Goal: Transaction & Acquisition: Purchase product/service

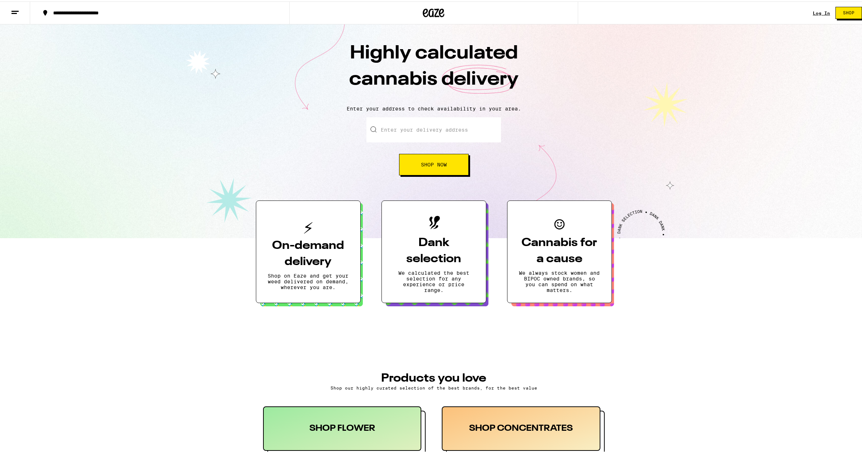
click at [406, 133] on input "Enter your delivery address" at bounding box center [433, 128] width 135 height 25
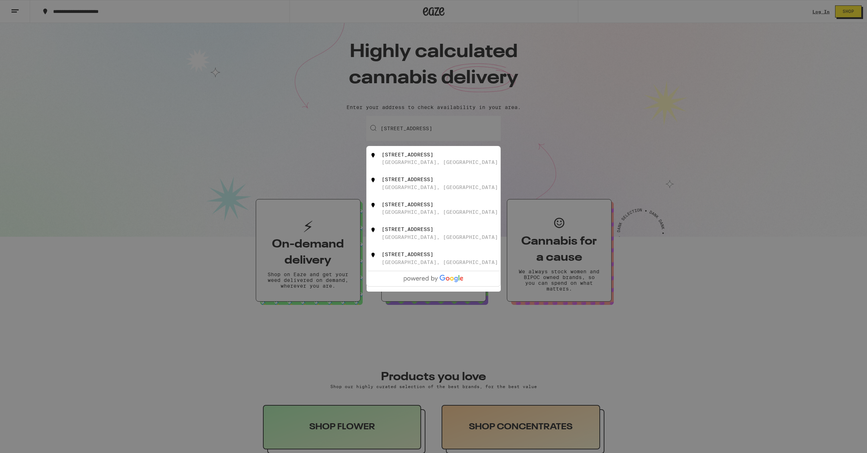
click at [404, 164] on div "[GEOGRAPHIC_DATA], [GEOGRAPHIC_DATA]" at bounding box center [440, 162] width 116 height 6
type input "[STREET_ADDRESS]"
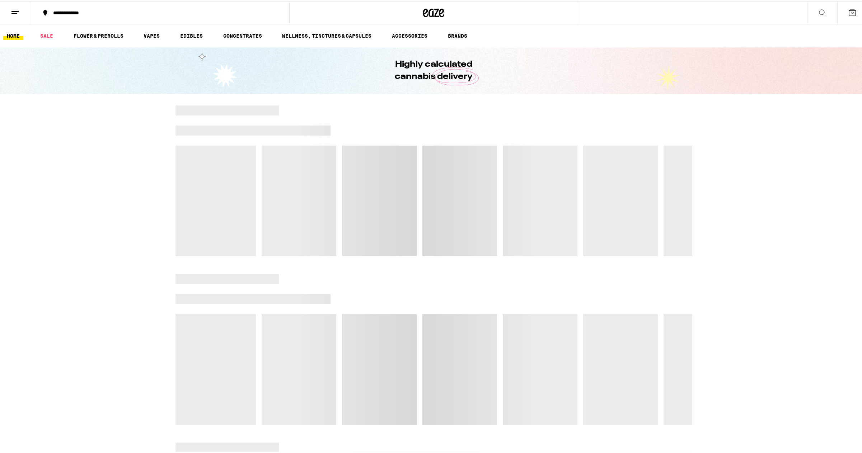
drag, startPoint x: 418, startPoint y: 239, endPoint x: 421, endPoint y: 289, distance: 50.7
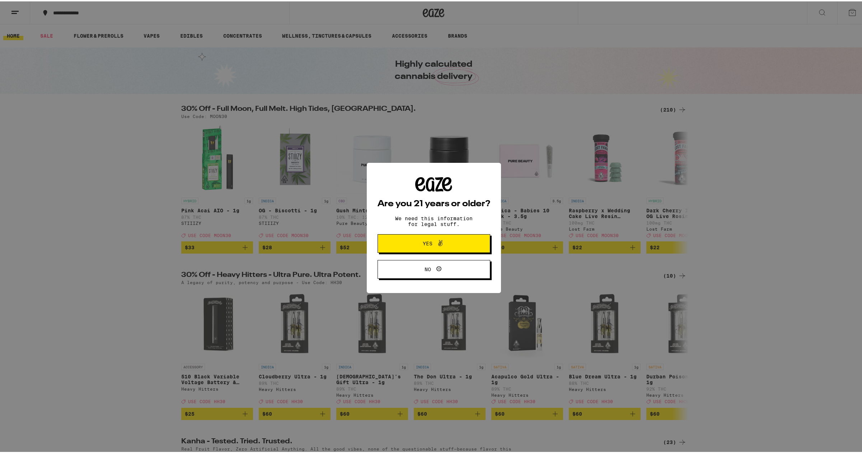
click at [442, 242] on icon at bounding box center [440, 242] width 9 height 9
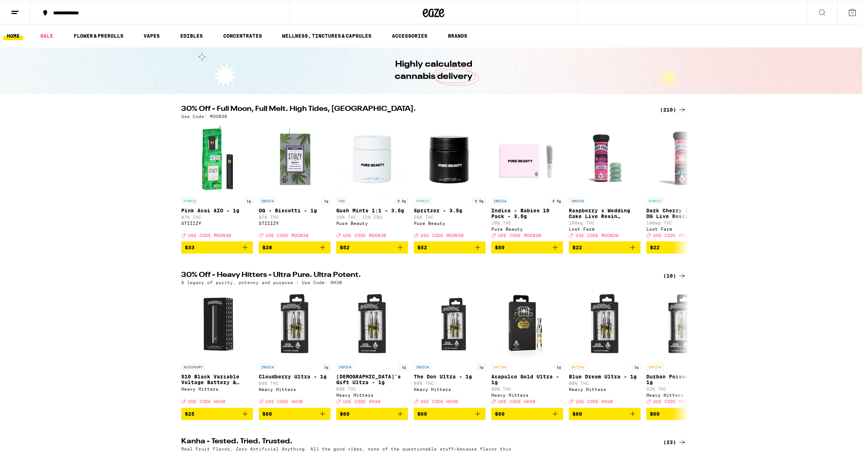
click at [848, 12] on icon at bounding box center [852, 11] width 9 height 9
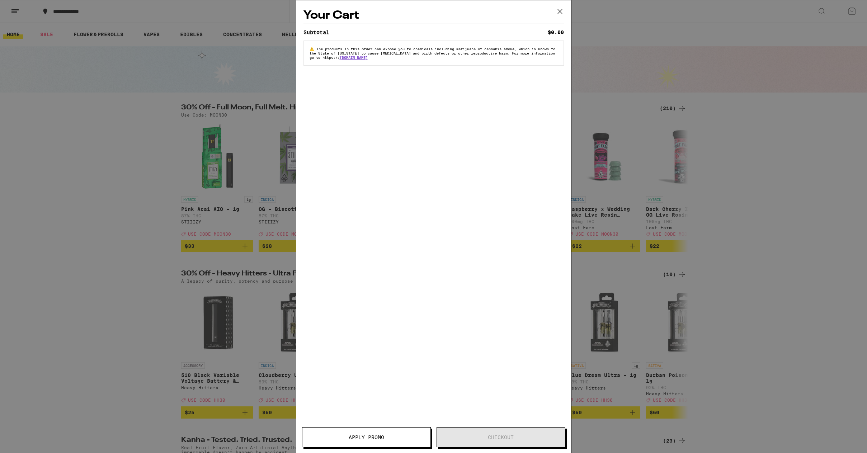
click at [559, 14] on icon at bounding box center [560, 11] width 11 height 11
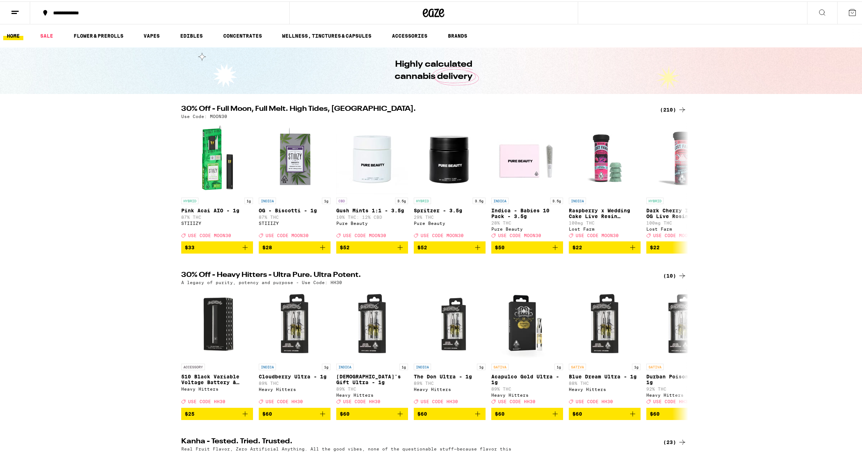
click at [16, 10] on line at bounding box center [14, 10] width 7 height 0
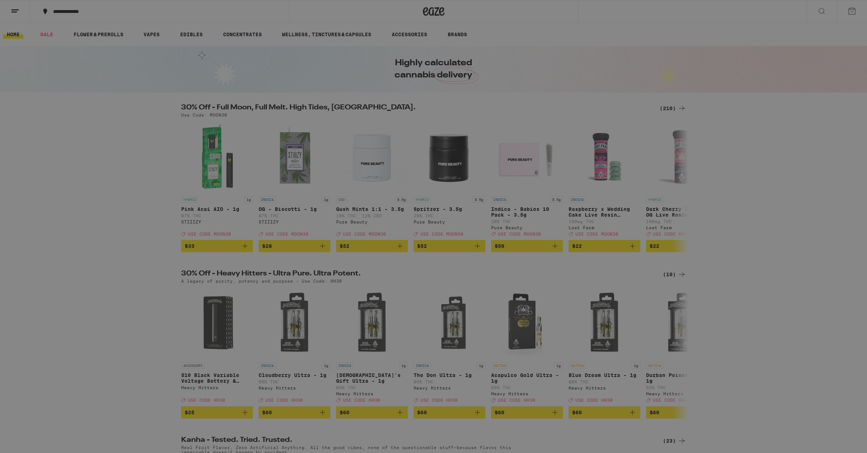
click at [105, 39] on span "Log In" at bounding box center [99, 38] width 19 height 5
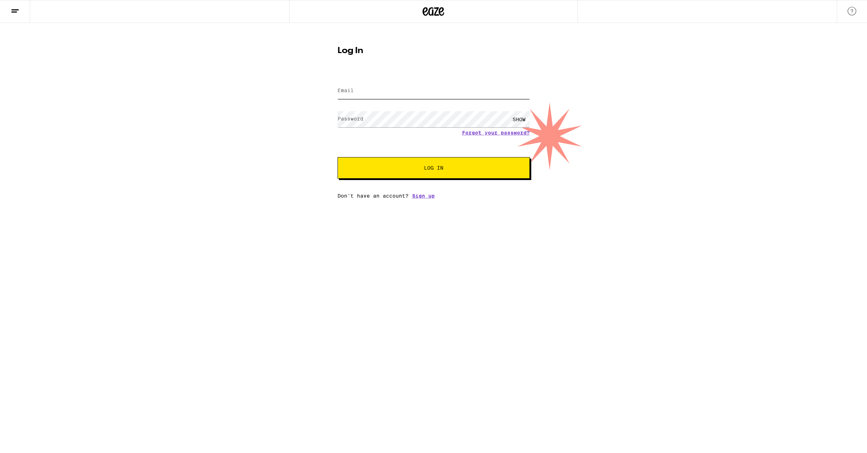
type input "[PERSON_NAME][EMAIL_ADDRESS][PERSON_NAME][DOMAIN_NAME]"
click at [477, 170] on span "Log In" at bounding box center [434, 167] width 134 height 5
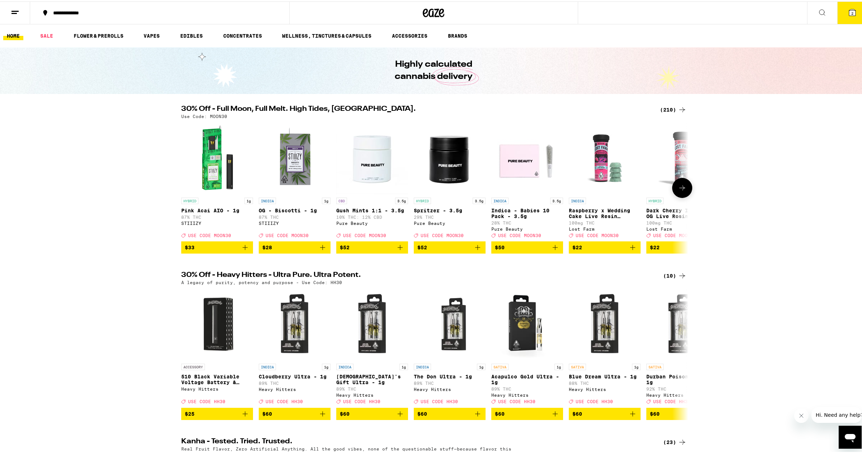
click at [678, 191] on icon at bounding box center [682, 186] width 9 height 9
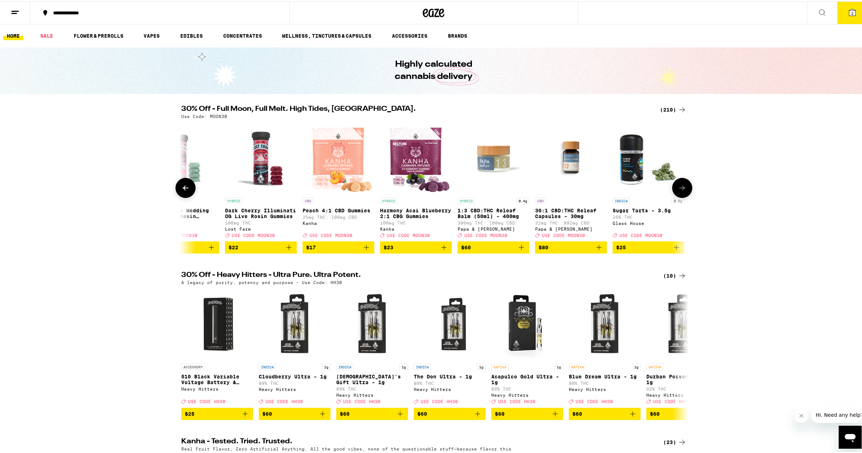
scroll to position [0, 427]
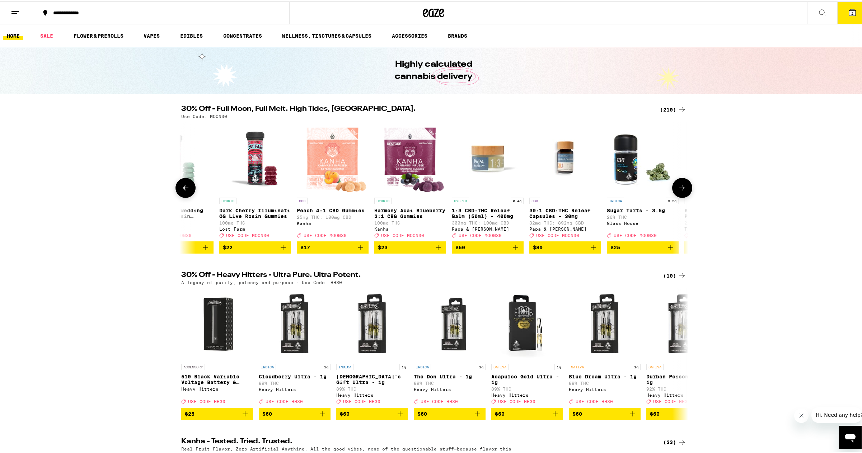
click at [678, 191] on icon at bounding box center [682, 186] width 9 height 9
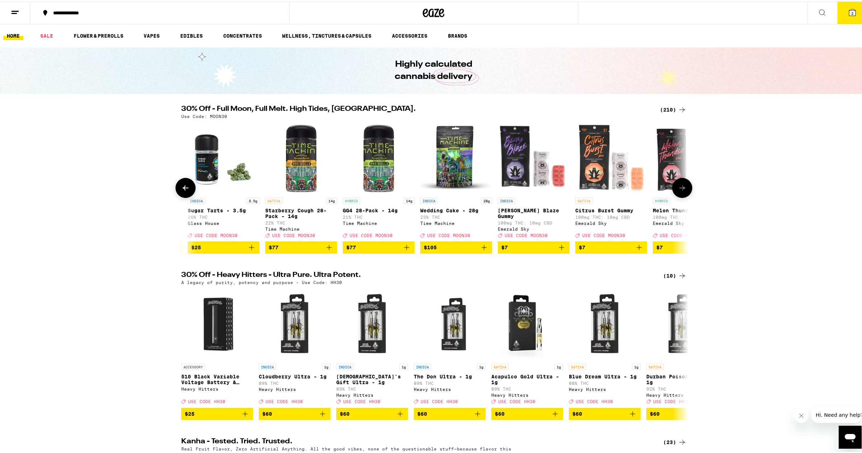
scroll to position [0, 854]
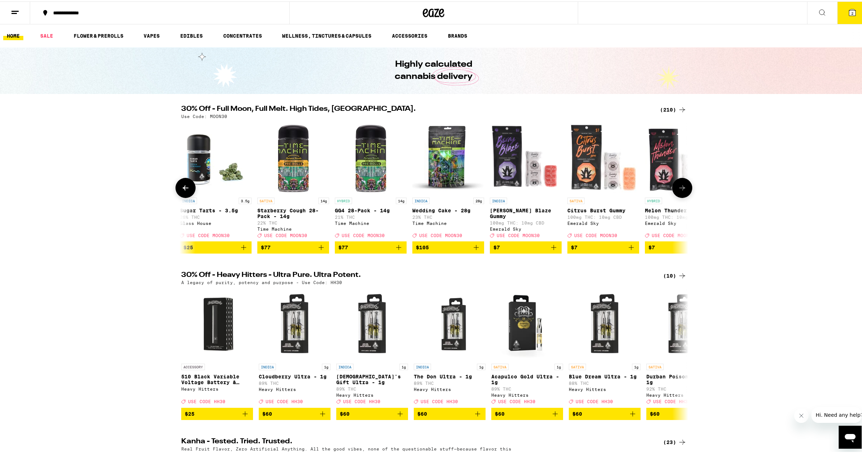
click at [678, 191] on icon at bounding box center [682, 186] width 9 height 9
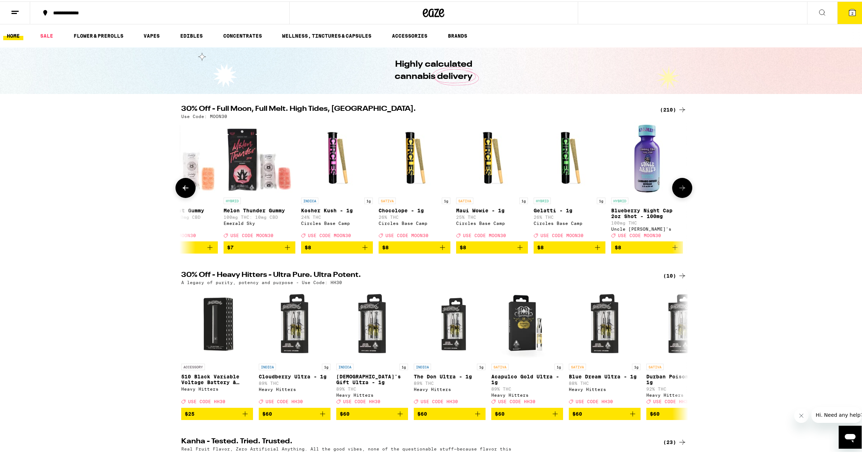
scroll to position [0, 1281]
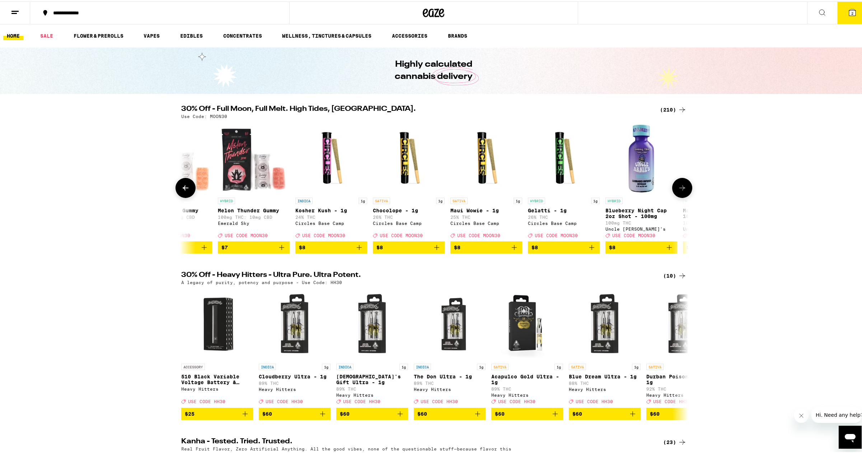
click at [678, 191] on icon at bounding box center [682, 186] width 9 height 9
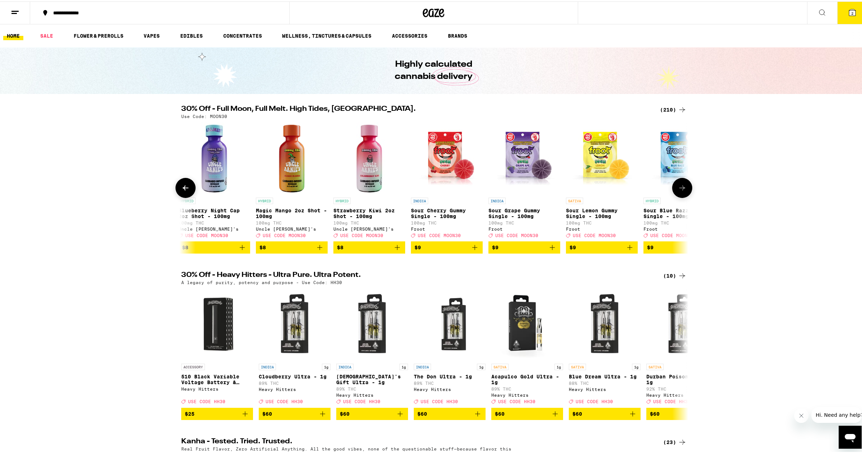
click at [678, 191] on icon at bounding box center [682, 186] width 9 height 9
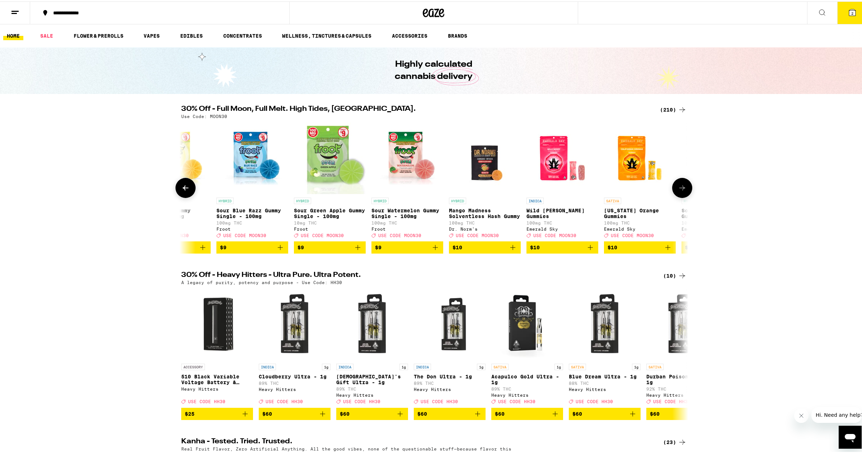
click at [678, 191] on icon at bounding box center [682, 186] width 9 height 9
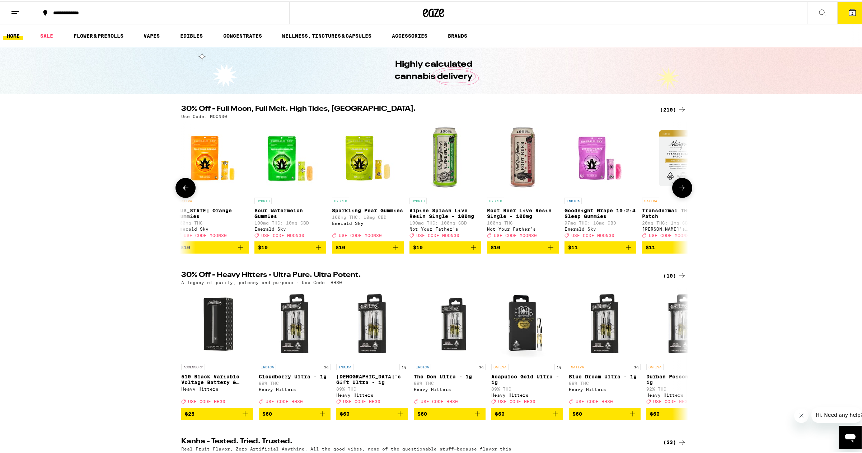
click at [678, 191] on icon at bounding box center [682, 186] width 9 height 9
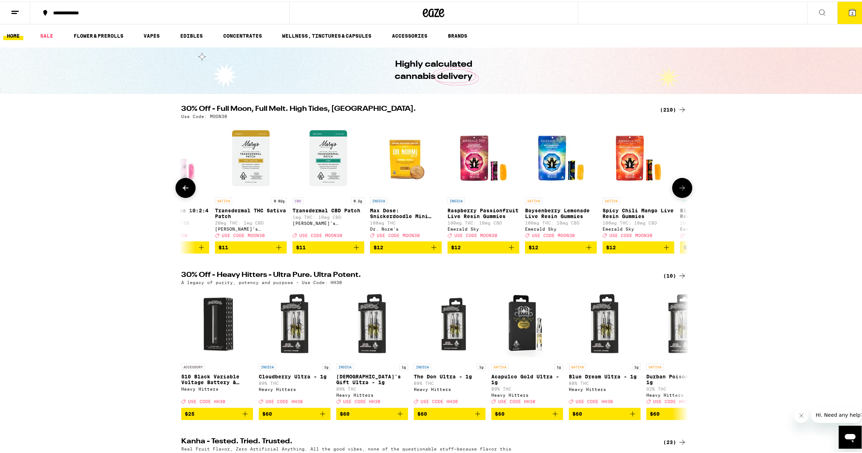
click at [678, 191] on icon at bounding box center [682, 186] width 9 height 9
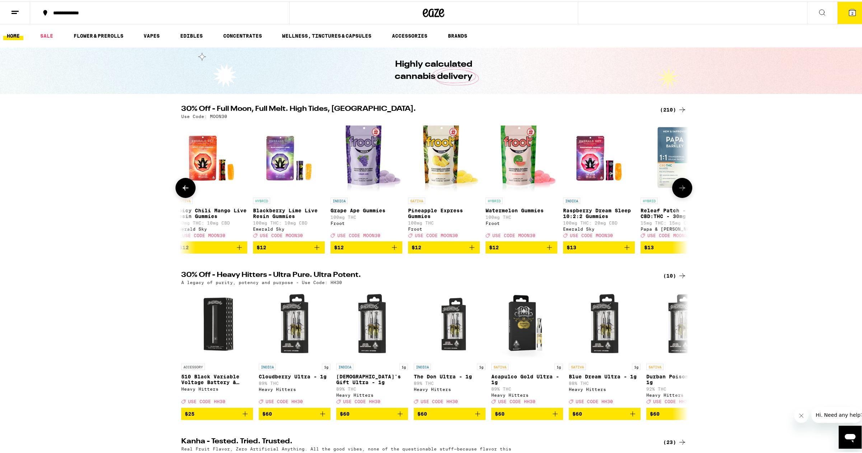
click at [678, 191] on icon at bounding box center [682, 186] width 9 height 9
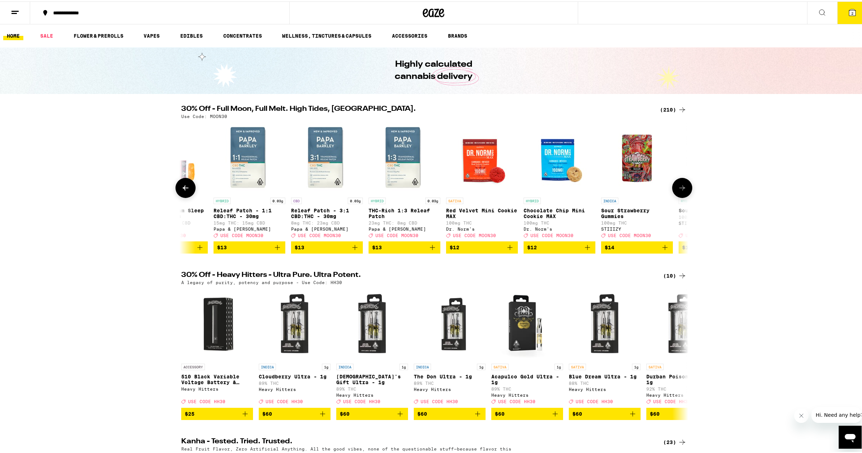
click at [678, 191] on icon at bounding box center [682, 186] width 9 height 9
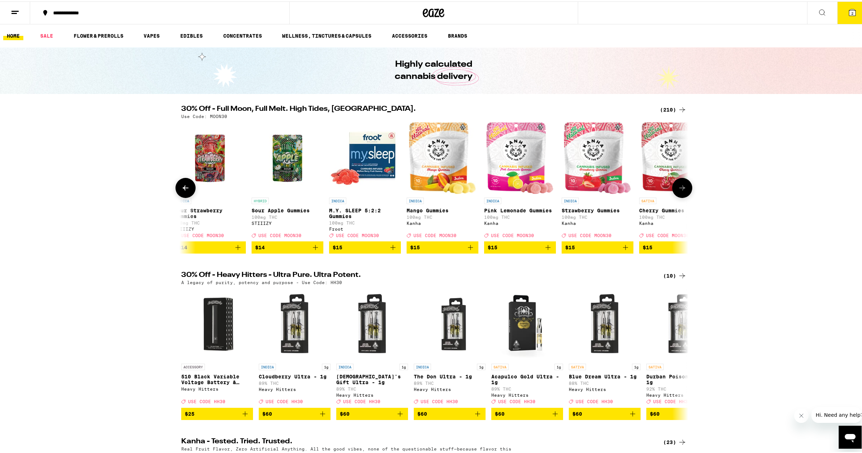
click at [678, 191] on icon at bounding box center [682, 186] width 9 height 9
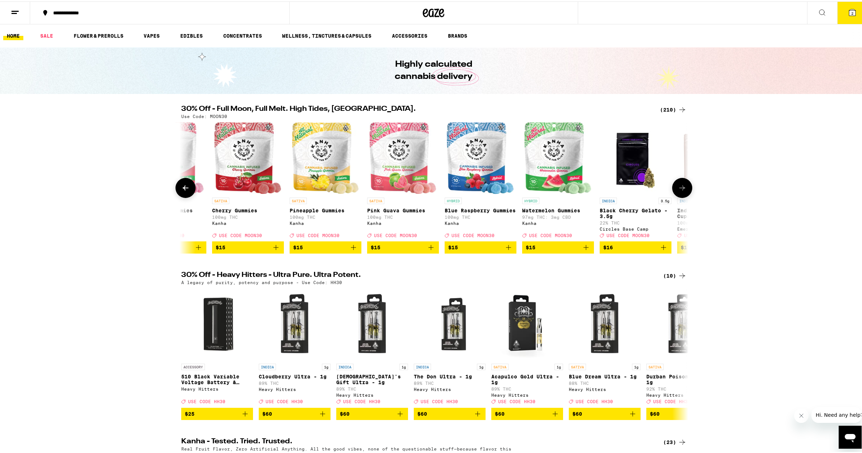
click at [678, 191] on icon at bounding box center [682, 186] width 9 height 9
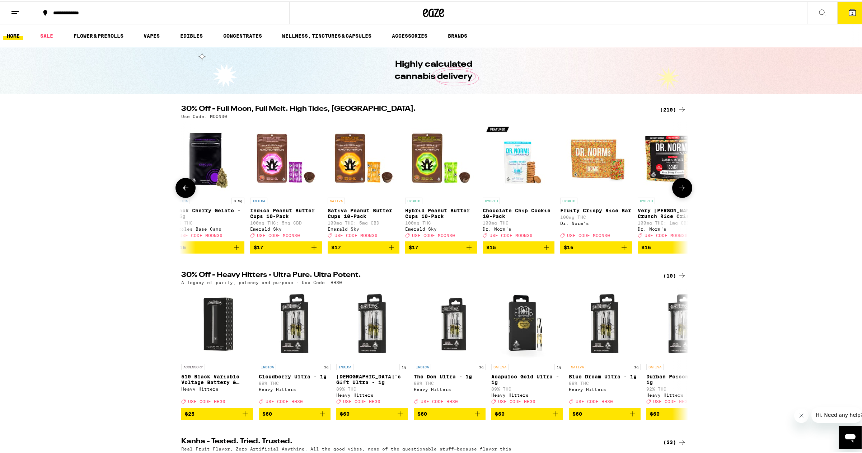
click at [678, 191] on icon at bounding box center [682, 186] width 9 height 9
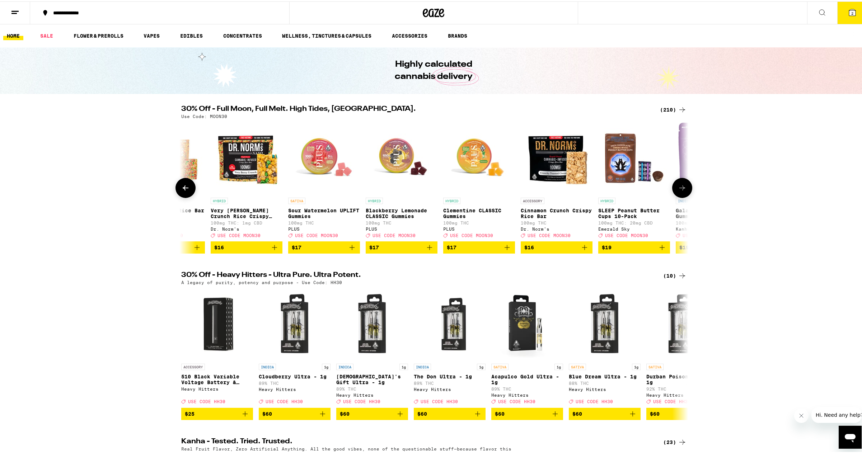
click at [678, 191] on icon at bounding box center [682, 186] width 9 height 9
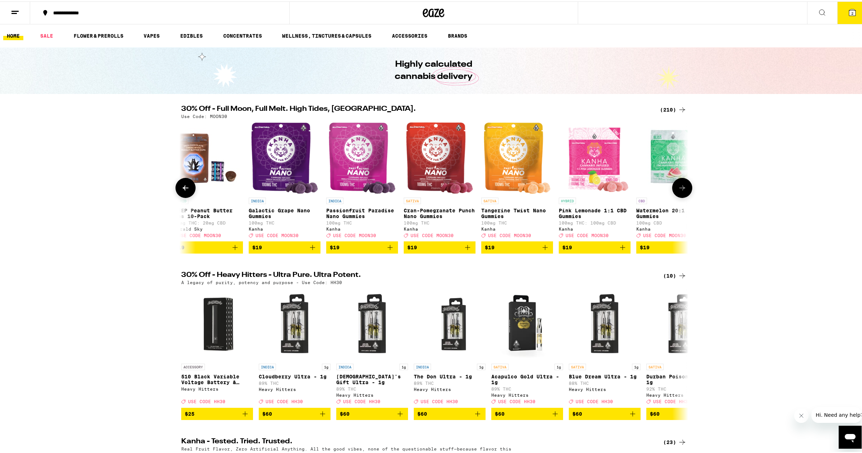
click at [678, 191] on icon at bounding box center [682, 186] width 9 height 9
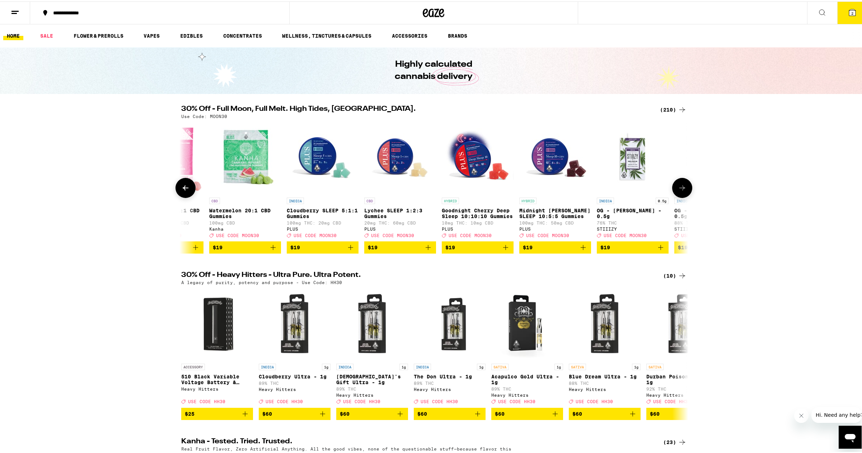
click at [678, 191] on icon at bounding box center [682, 186] width 9 height 9
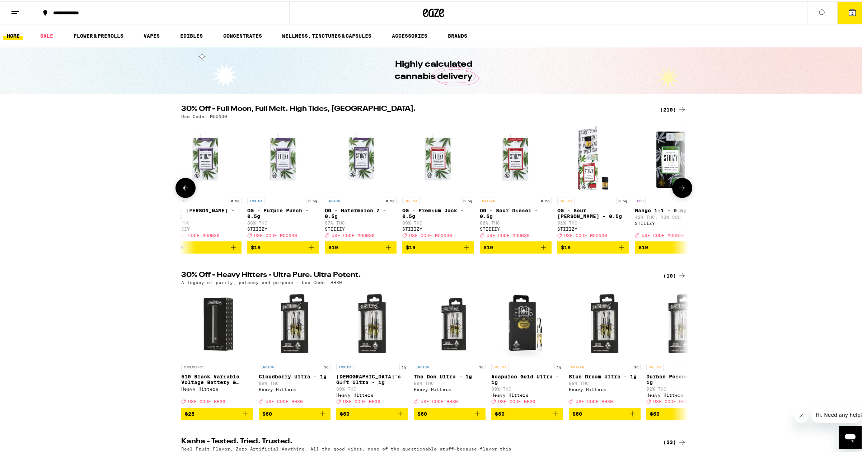
click at [678, 191] on icon at bounding box center [682, 186] width 9 height 9
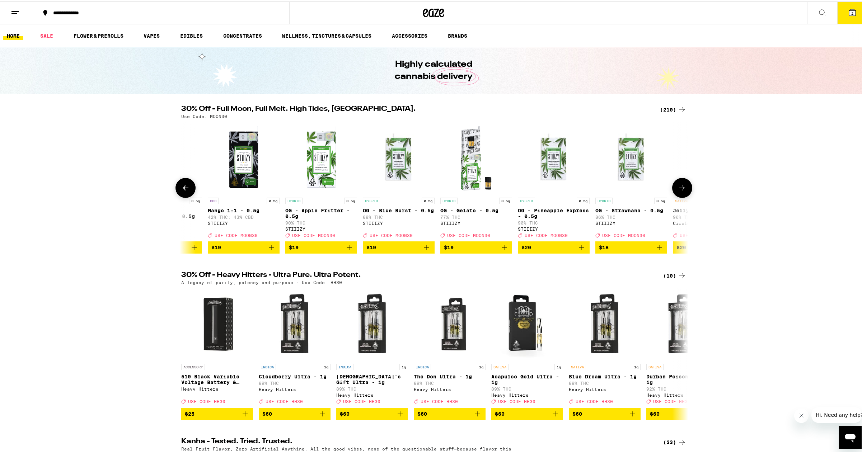
click at [678, 191] on icon at bounding box center [682, 186] width 9 height 9
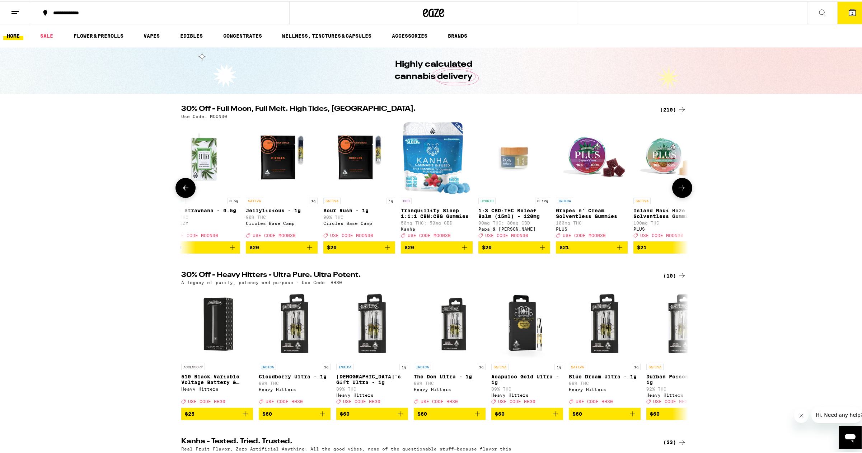
click at [678, 191] on icon at bounding box center [682, 186] width 9 height 9
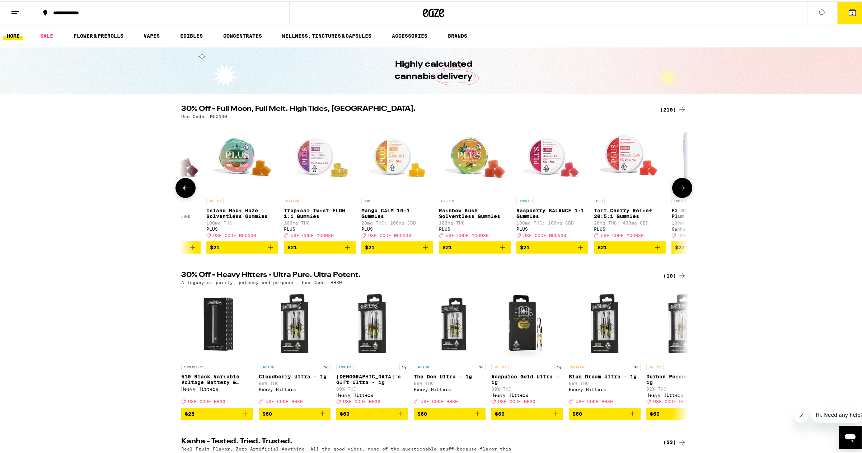
click at [678, 191] on icon at bounding box center [682, 186] width 9 height 9
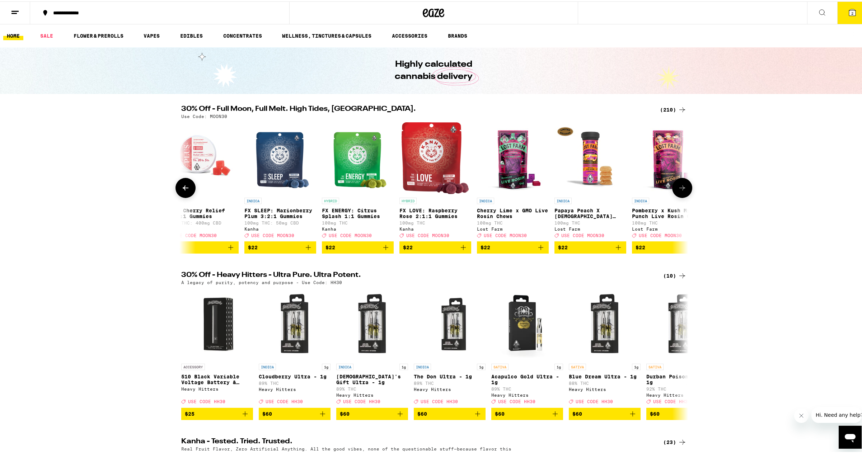
click at [678, 191] on icon at bounding box center [682, 186] width 9 height 9
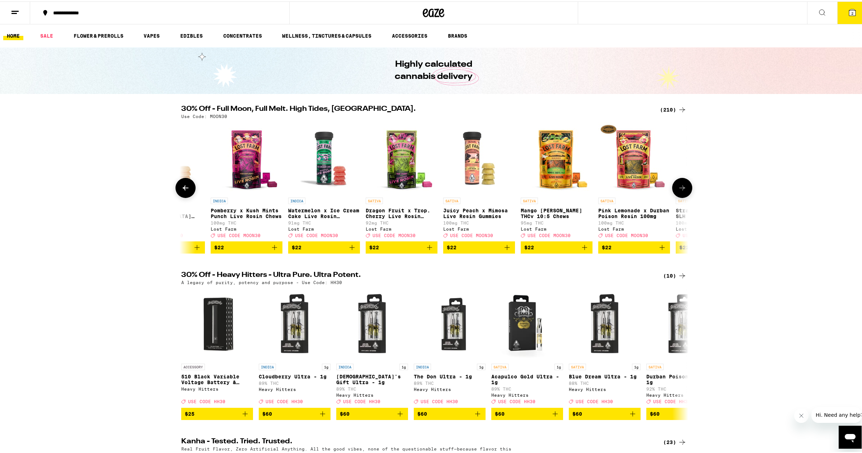
scroll to position [0, 8968]
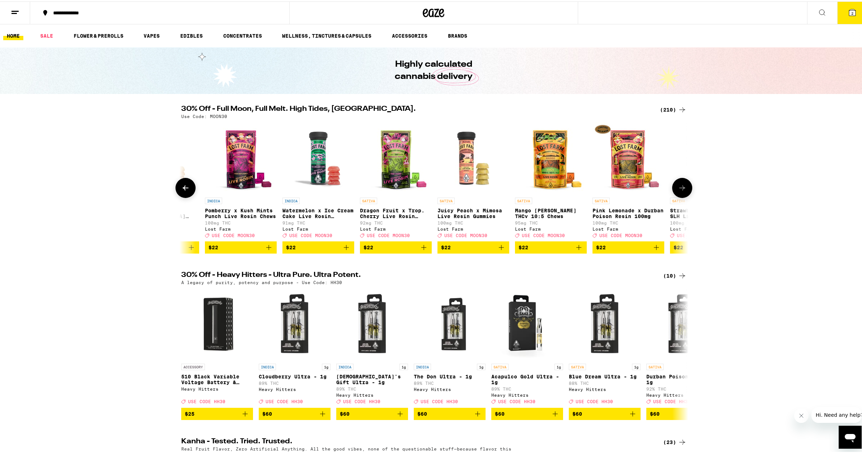
click at [678, 191] on icon at bounding box center [682, 186] width 9 height 9
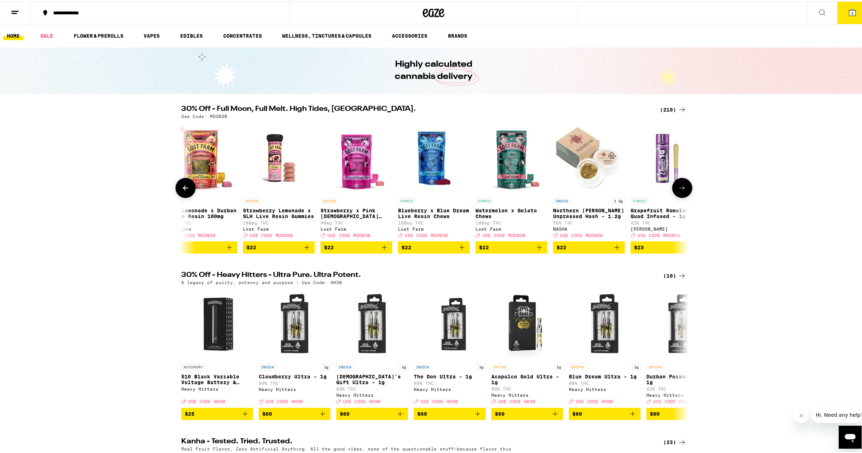
click at [678, 191] on icon at bounding box center [682, 186] width 9 height 9
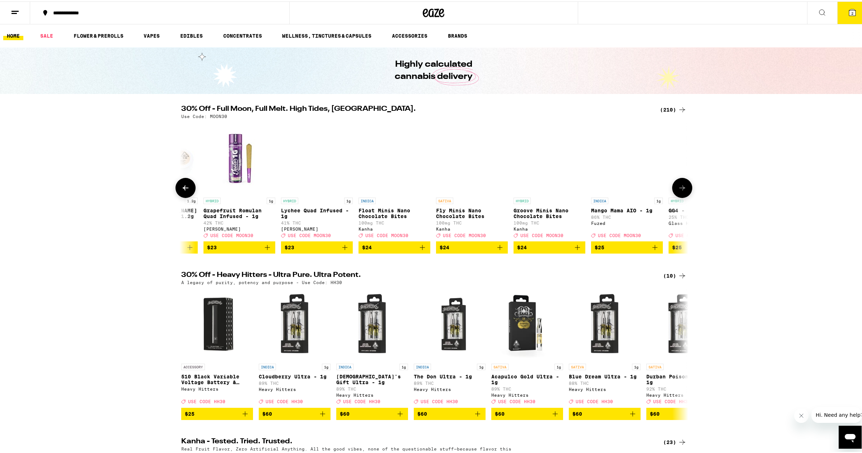
click at [678, 191] on icon at bounding box center [682, 186] width 9 height 9
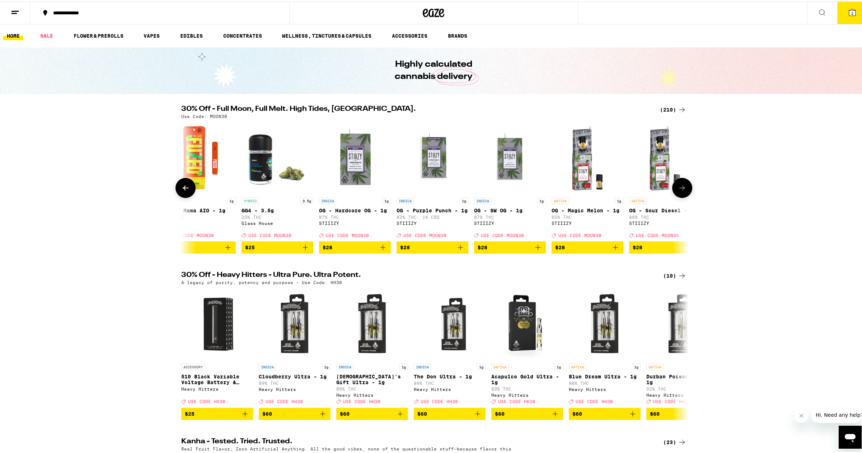
click at [678, 191] on icon at bounding box center [682, 186] width 9 height 9
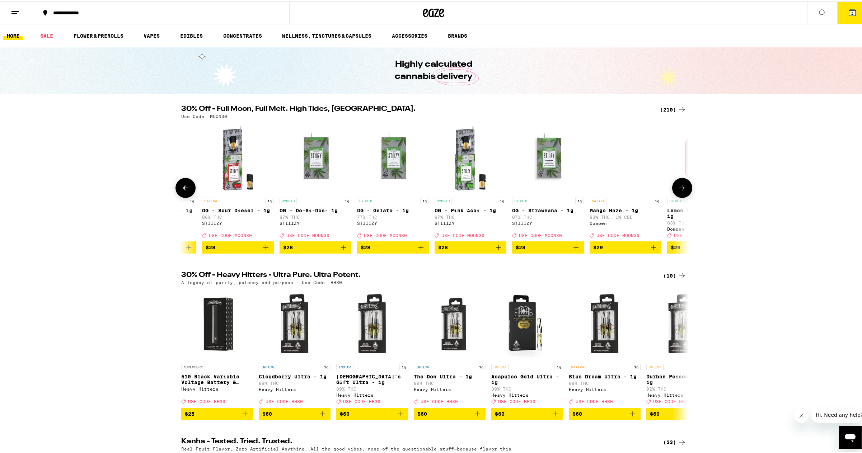
click at [678, 191] on icon at bounding box center [682, 186] width 9 height 9
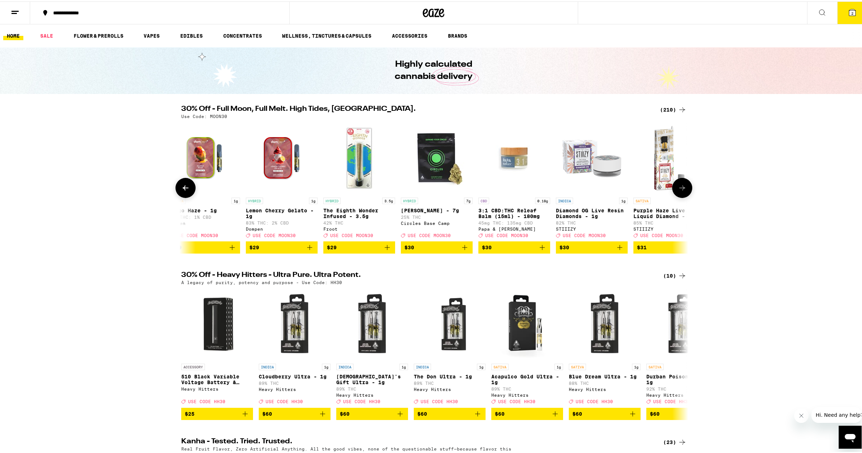
scroll to position [0, 11103]
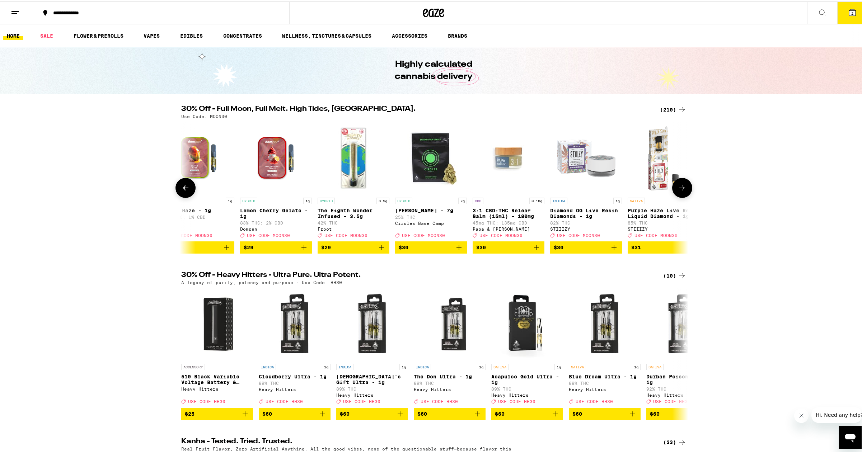
click at [678, 191] on icon at bounding box center [682, 186] width 9 height 9
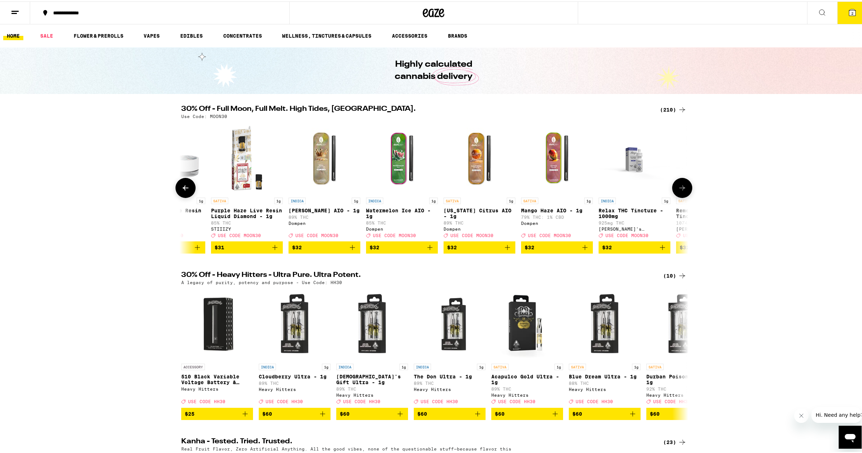
scroll to position [0, 11530]
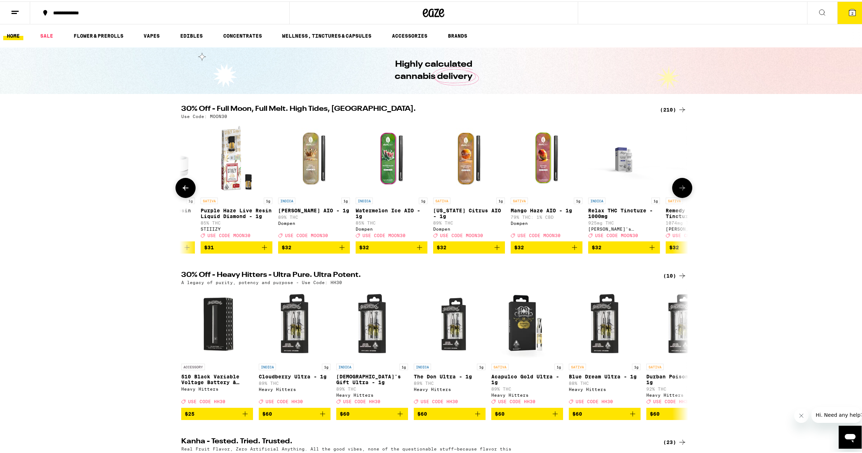
click at [678, 191] on icon at bounding box center [682, 186] width 9 height 9
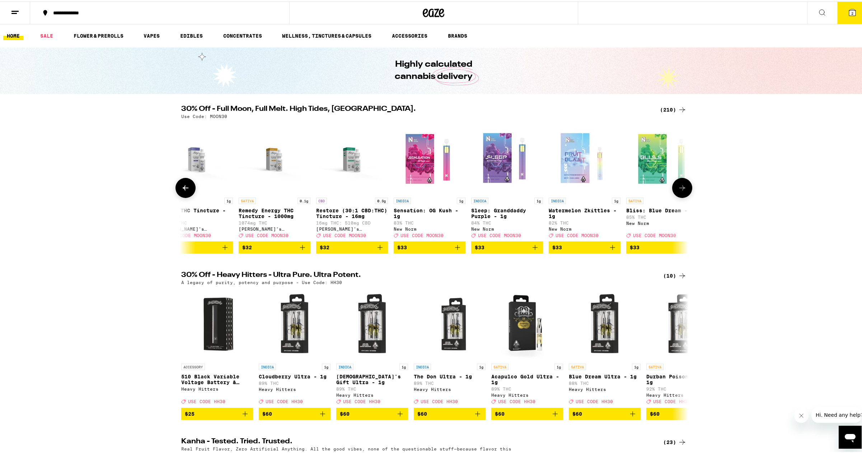
click at [678, 191] on icon at bounding box center [682, 186] width 9 height 9
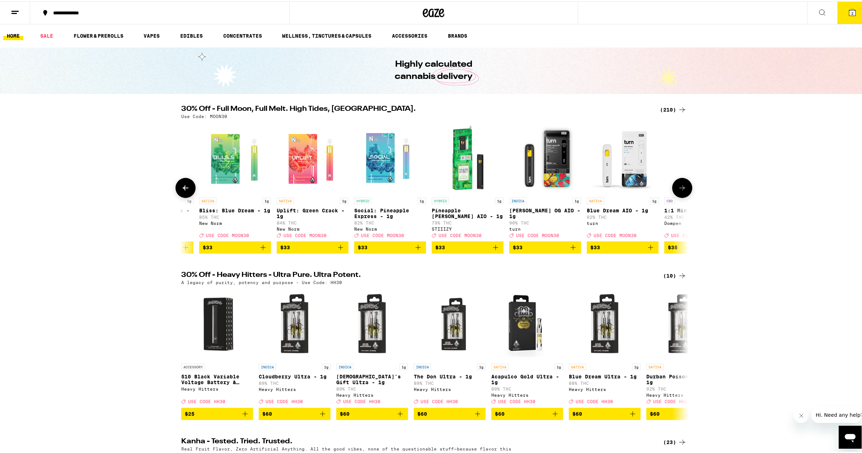
click at [678, 191] on icon at bounding box center [682, 186] width 9 height 9
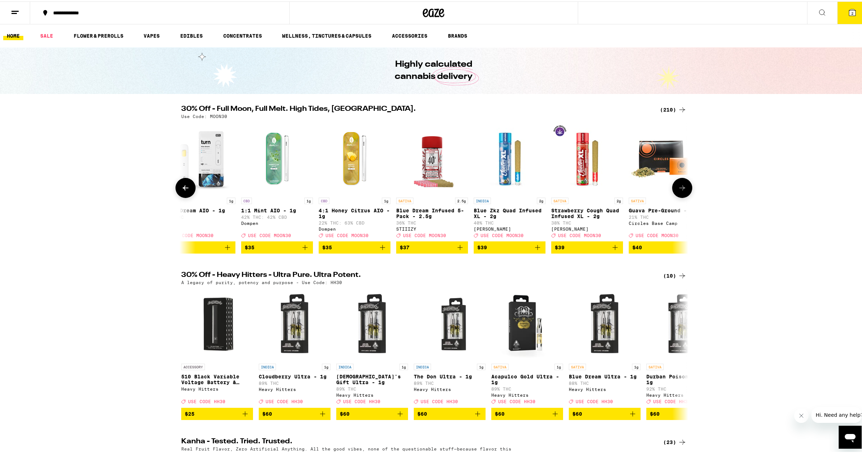
scroll to position [0, 12811]
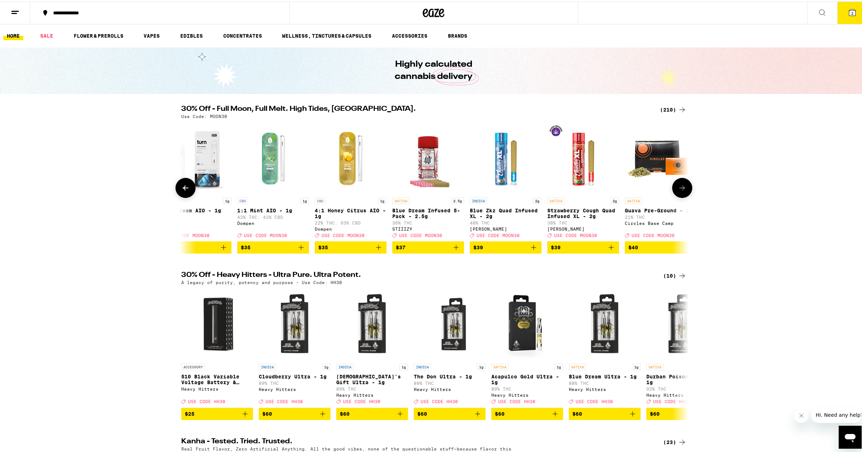
click at [678, 191] on icon at bounding box center [682, 186] width 9 height 9
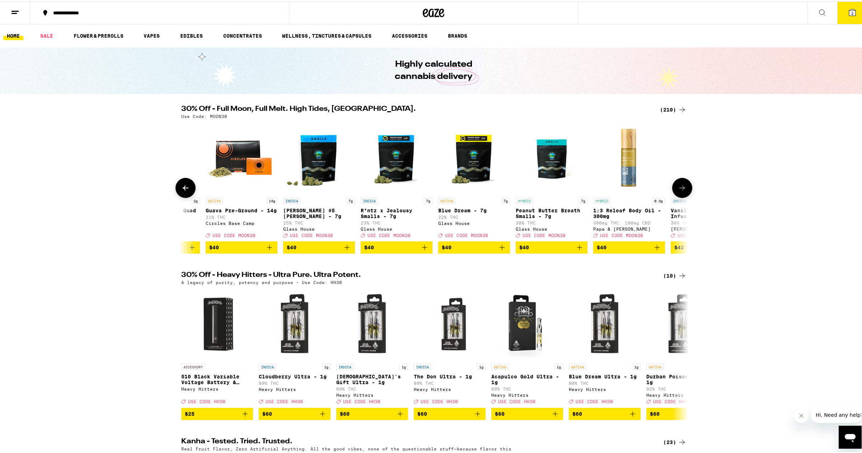
scroll to position [0, 13238]
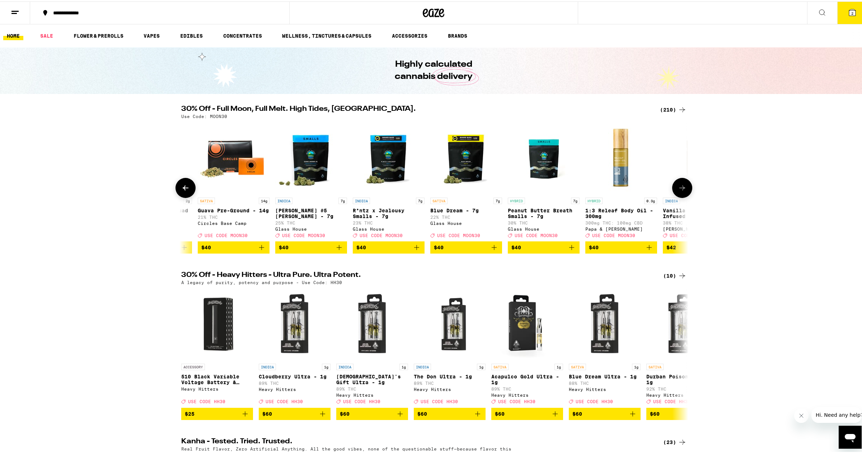
click at [678, 191] on icon at bounding box center [682, 186] width 9 height 9
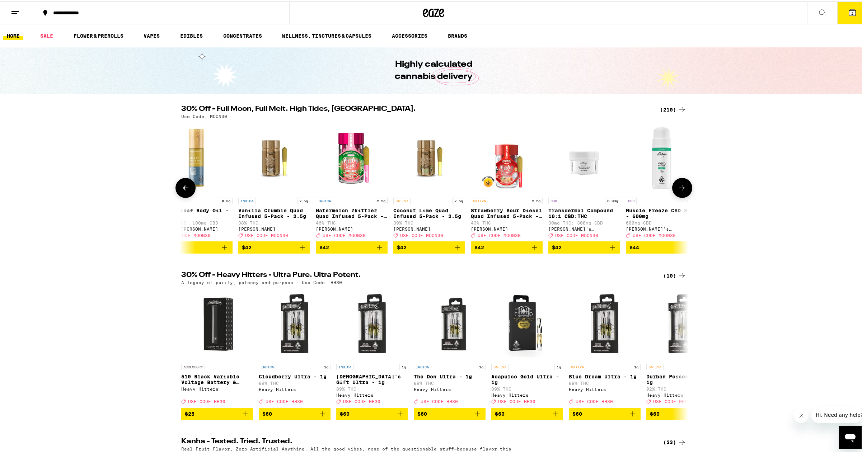
scroll to position [0, 13665]
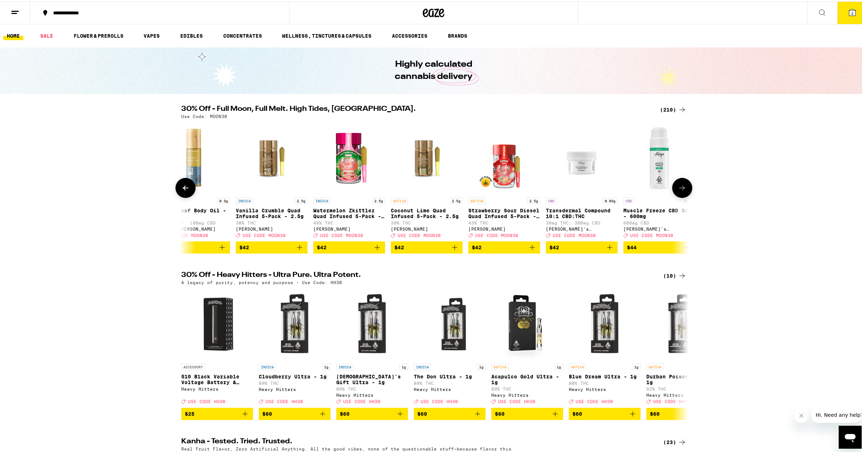
click at [678, 191] on icon at bounding box center [682, 186] width 9 height 9
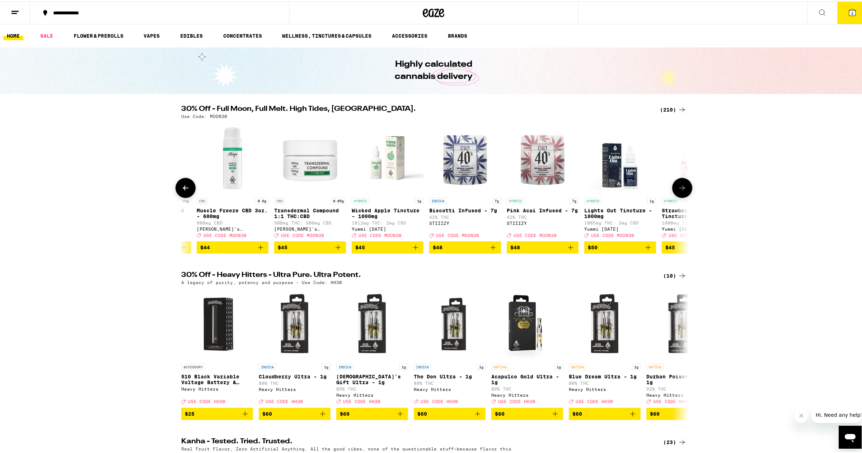
scroll to position [0, 14092]
click at [678, 191] on icon at bounding box center [682, 186] width 9 height 9
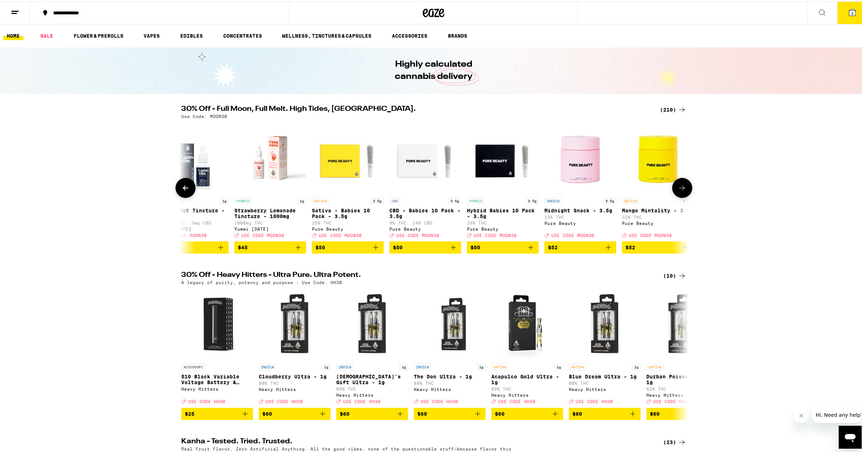
click at [678, 191] on icon at bounding box center [682, 186] width 9 height 9
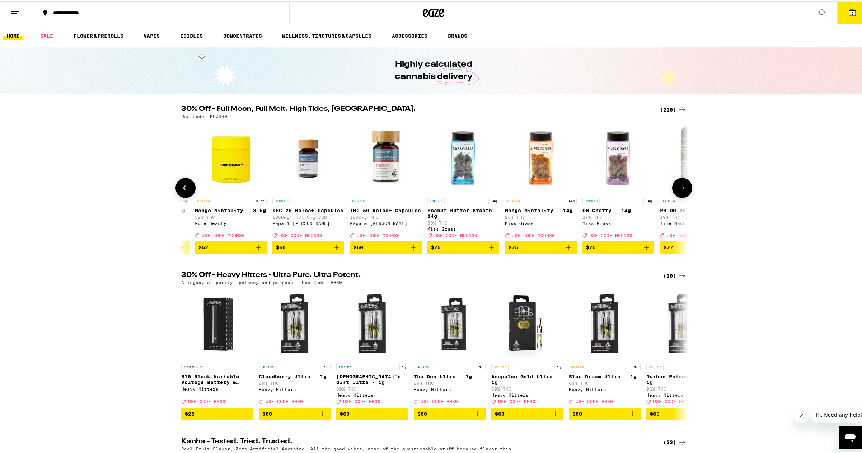
click at [678, 191] on icon at bounding box center [682, 186] width 9 height 9
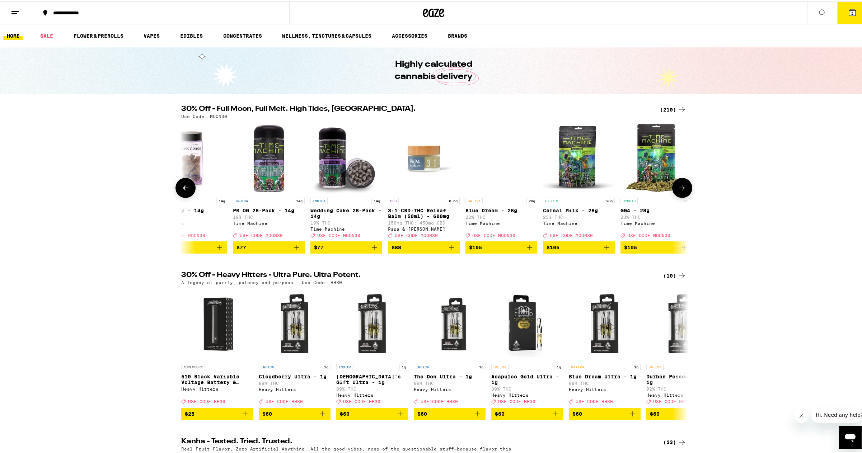
click at [678, 191] on icon at bounding box center [682, 186] width 9 height 9
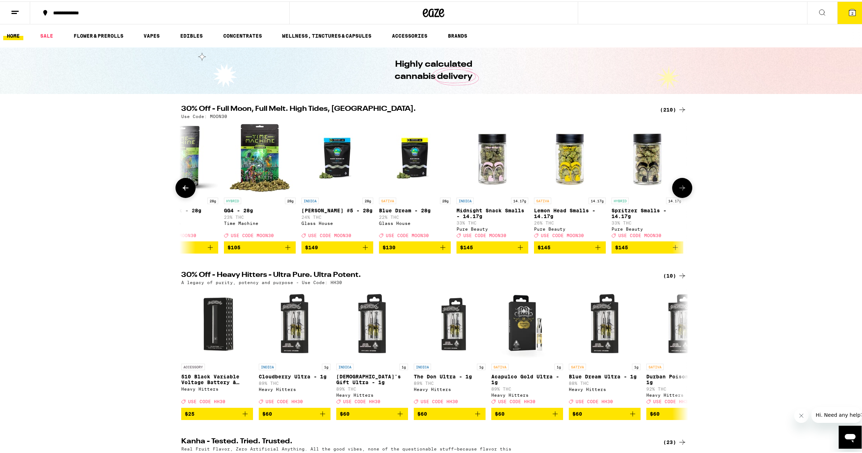
scroll to position [0, 15772]
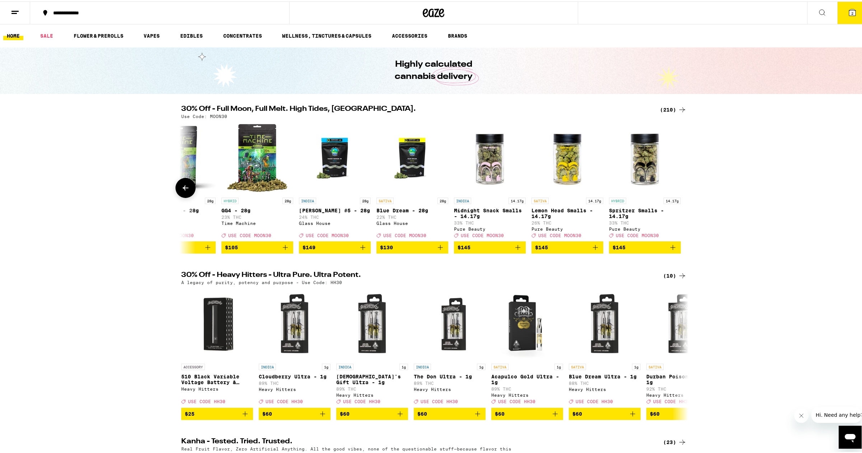
click at [677, 192] on div at bounding box center [682, 187] width 20 height 20
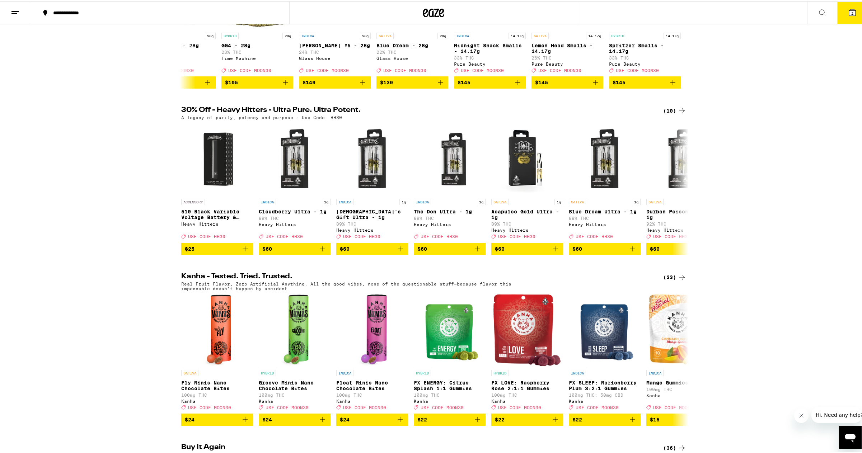
scroll to position [179, 0]
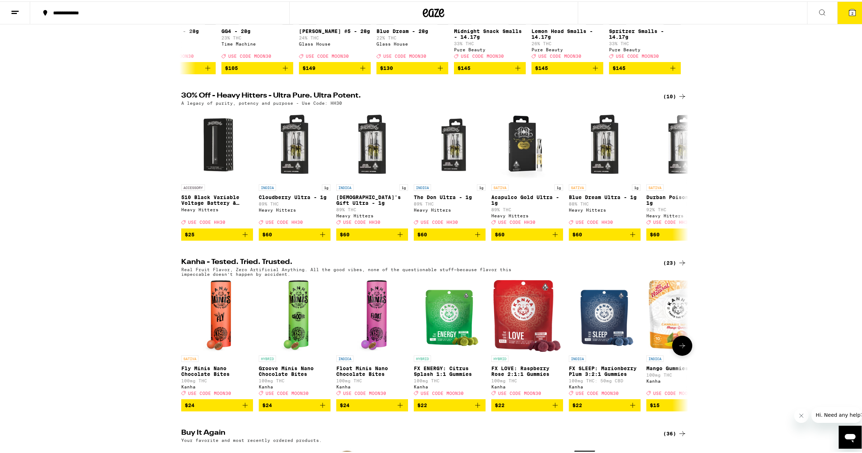
click at [686, 355] on div at bounding box center [682, 344] width 20 height 20
click at [684, 355] on button at bounding box center [682, 344] width 20 height 20
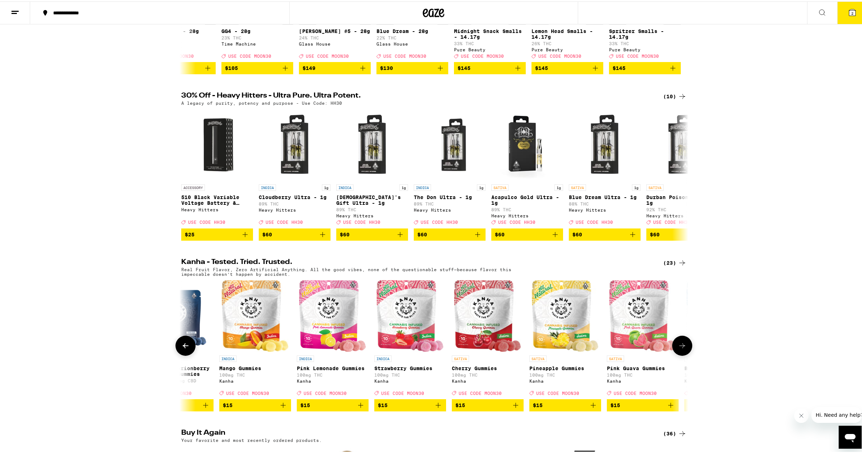
click at [684, 355] on button at bounding box center [682, 344] width 20 height 20
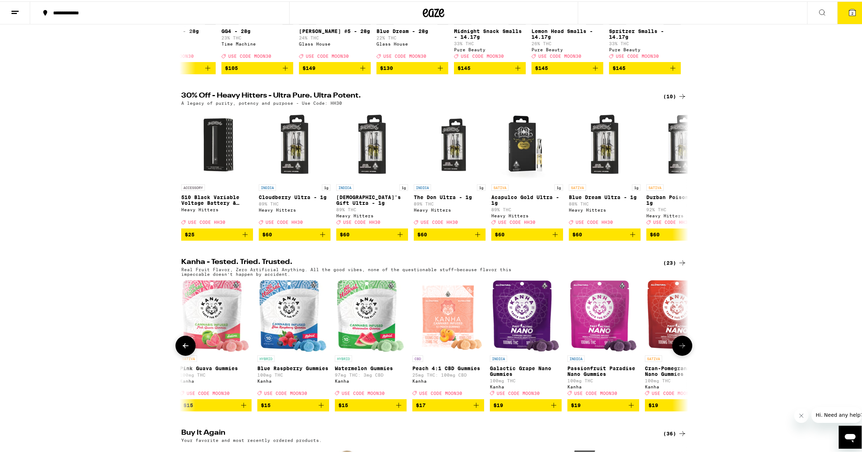
click at [684, 355] on button at bounding box center [682, 344] width 20 height 20
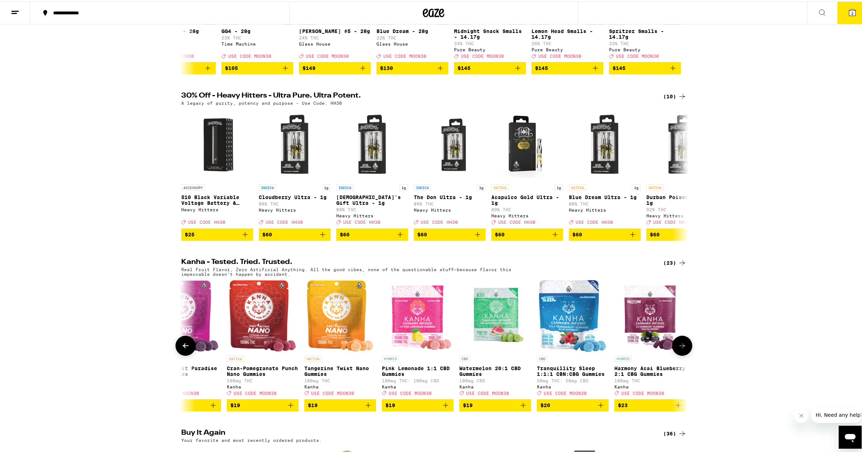
click at [684, 355] on button at bounding box center [682, 344] width 20 height 20
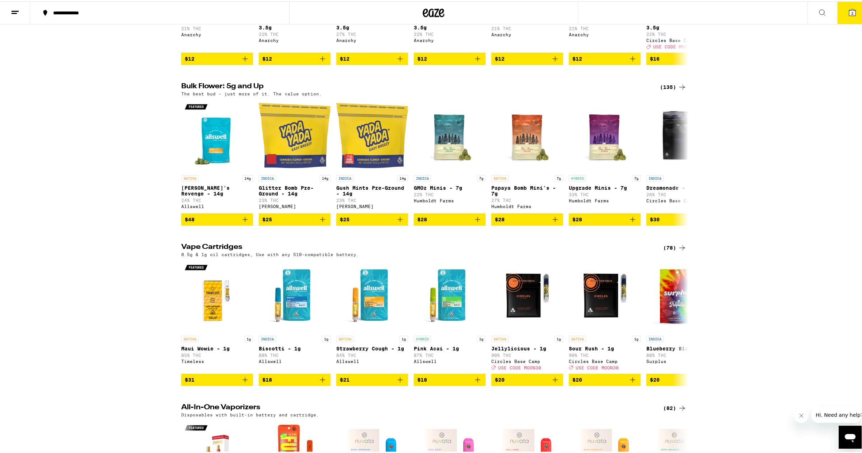
scroll to position [861, 0]
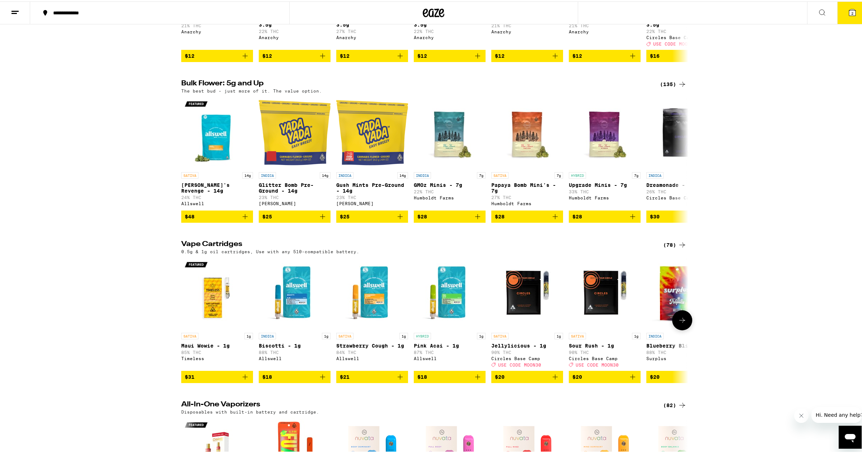
click at [685, 329] on button at bounding box center [682, 319] width 20 height 20
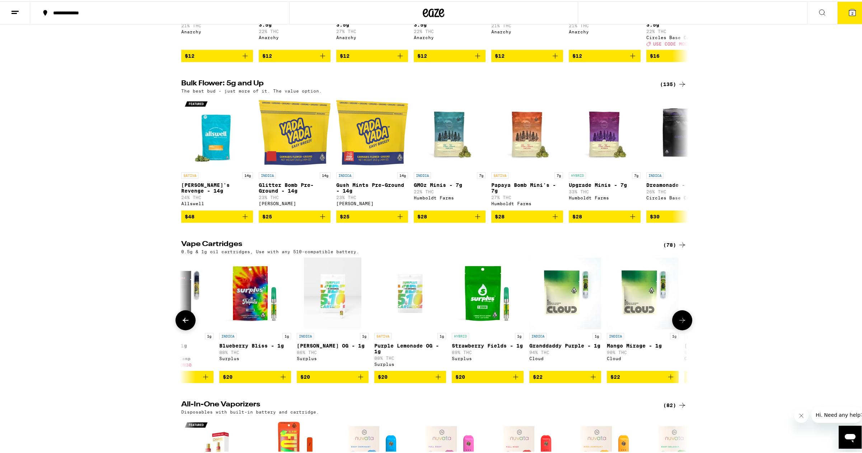
click at [685, 329] on button at bounding box center [682, 319] width 20 height 20
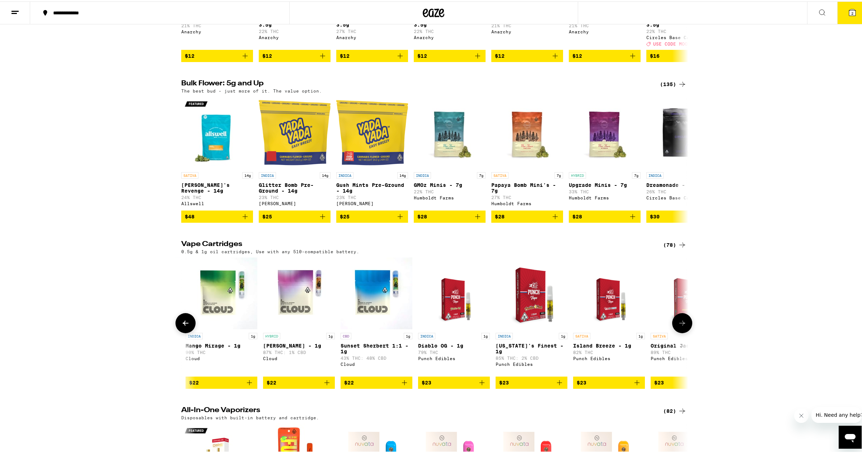
scroll to position [0, 854]
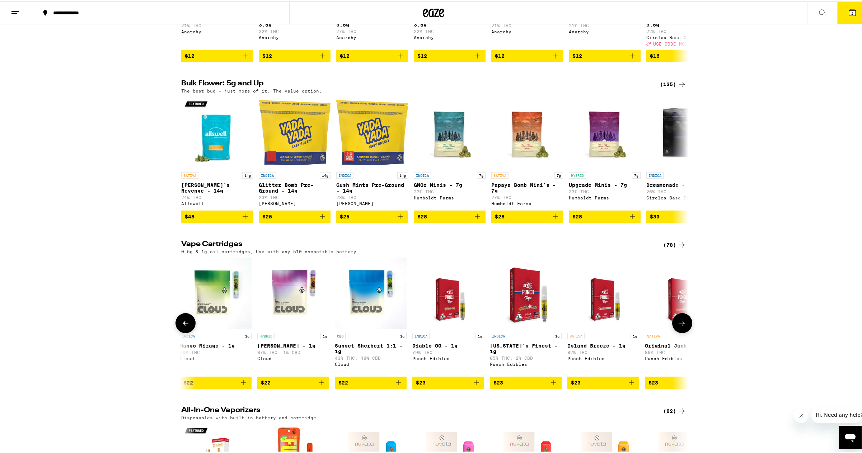
click at [683, 326] on icon at bounding box center [682, 322] width 9 height 9
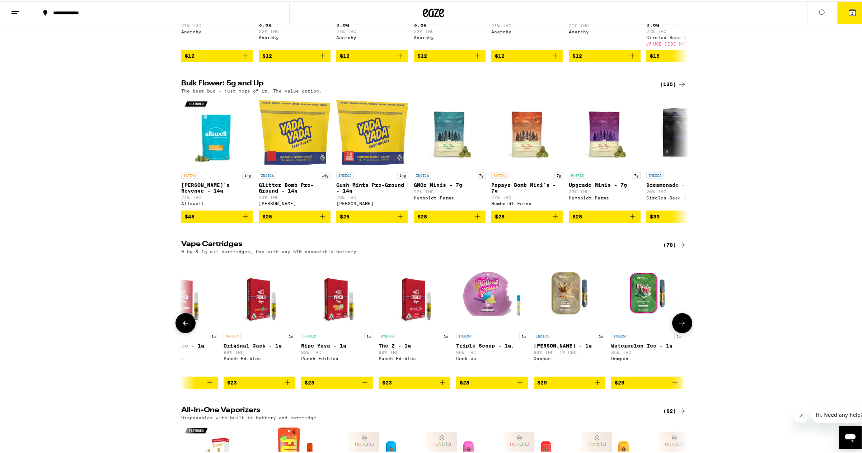
scroll to position [0, 1281]
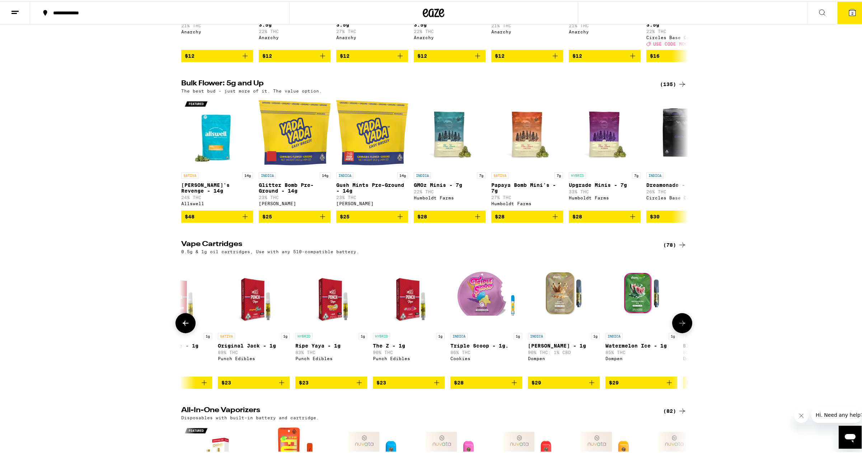
click at [683, 326] on icon at bounding box center [682, 322] width 9 height 9
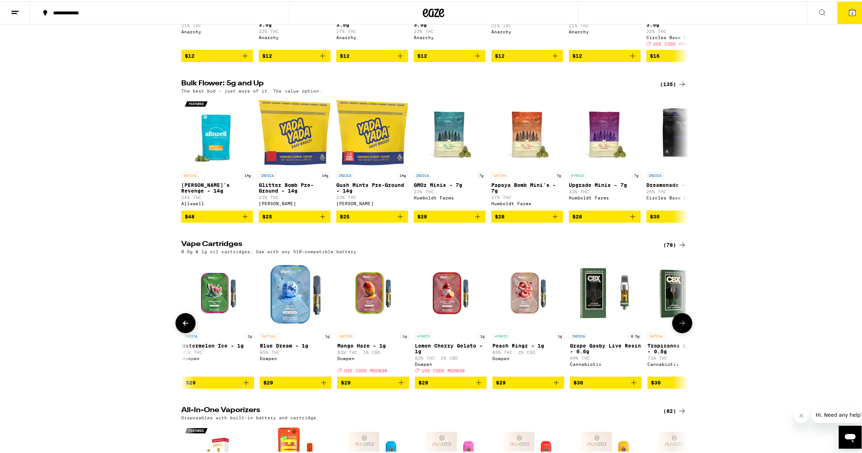
scroll to position [0, 1708]
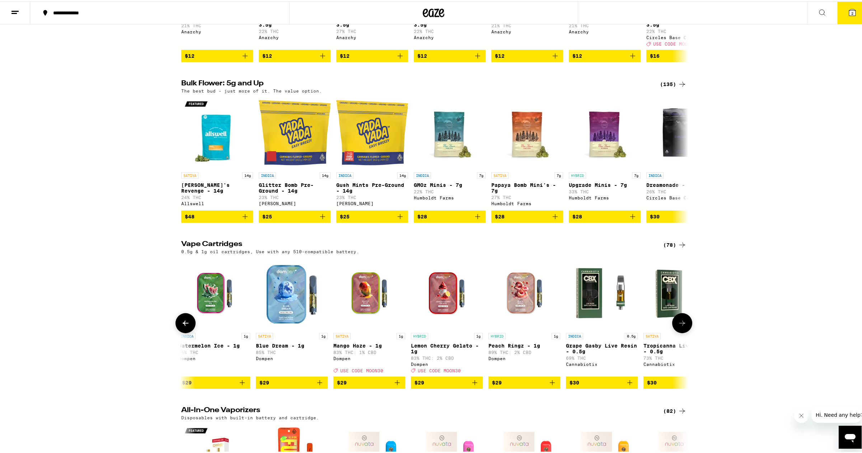
click at [683, 326] on icon at bounding box center [682, 322] width 9 height 9
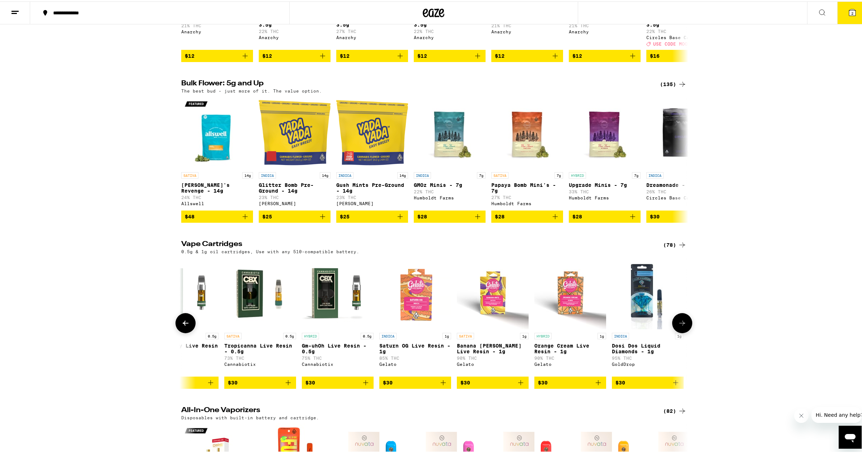
scroll to position [0, 2135]
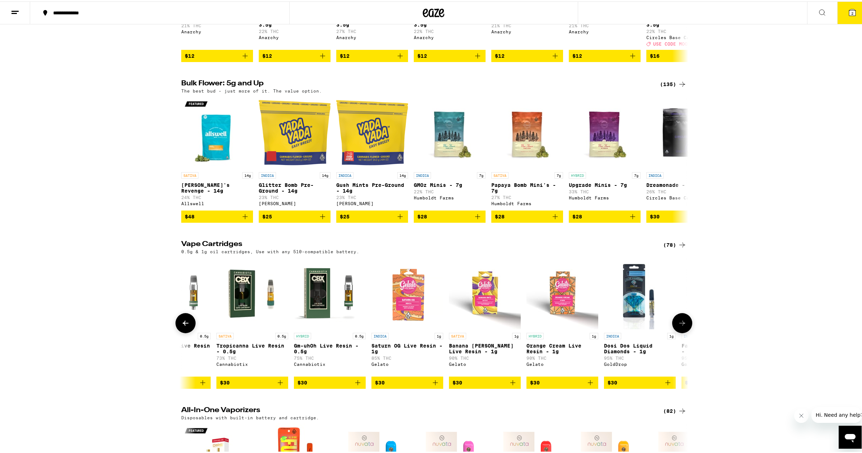
click at [683, 326] on icon at bounding box center [682, 322] width 9 height 9
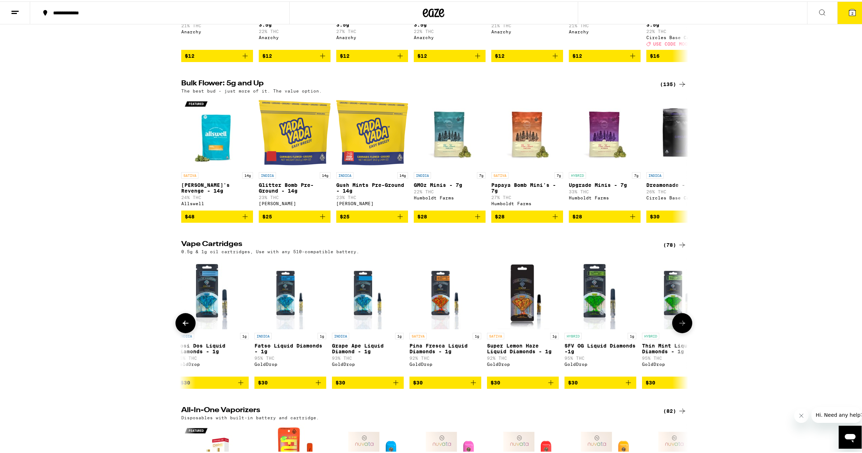
click at [683, 326] on icon at bounding box center [682, 322] width 9 height 9
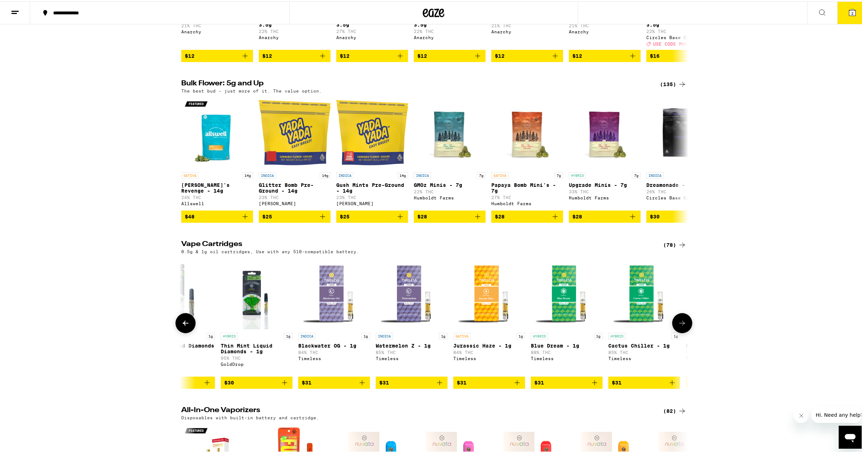
scroll to position [0, 2989]
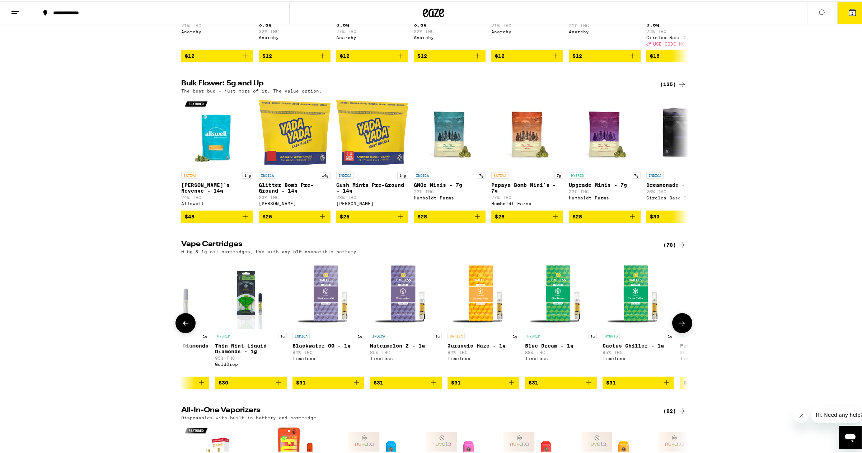
click at [683, 332] on button at bounding box center [682, 322] width 20 height 20
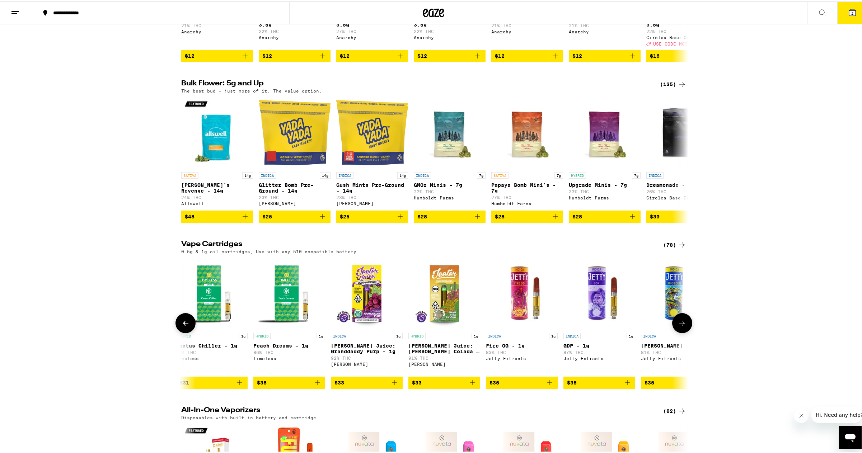
scroll to position [0, 3416]
click at [549, 386] on icon "Add to bag" at bounding box center [549, 381] width 9 height 9
click at [681, 332] on button at bounding box center [682, 322] width 20 height 20
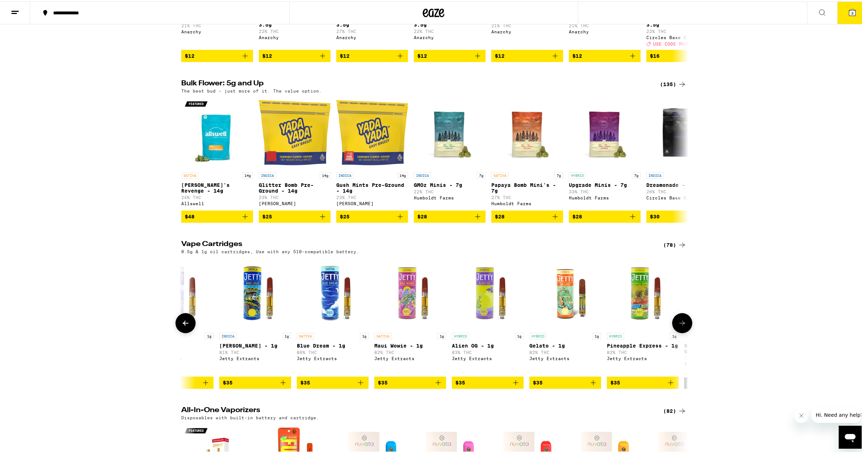
scroll to position [0, 3843]
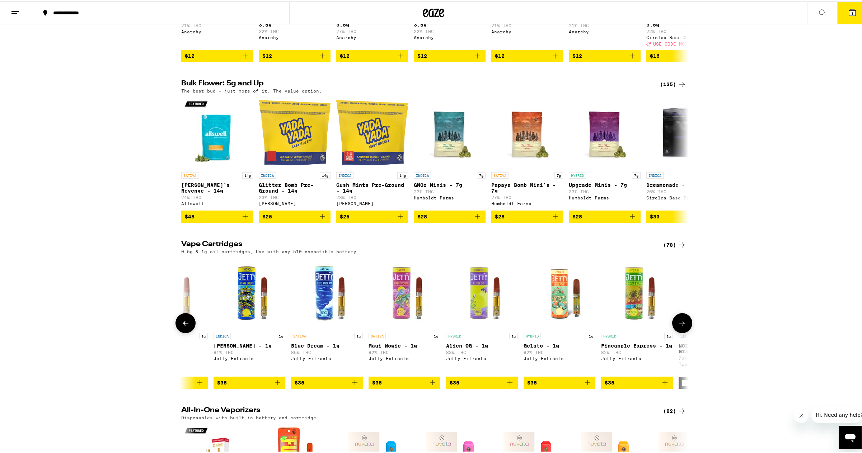
click at [430, 386] on icon "Add to bag" at bounding box center [432, 381] width 9 height 9
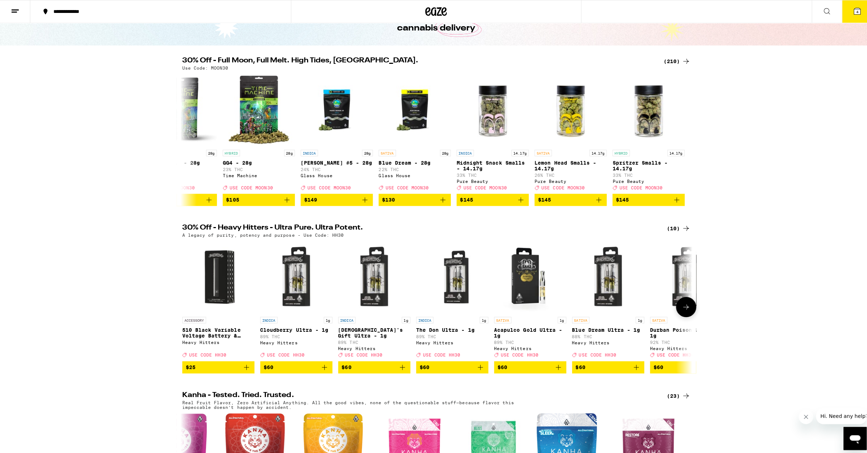
scroll to position [0, 0]
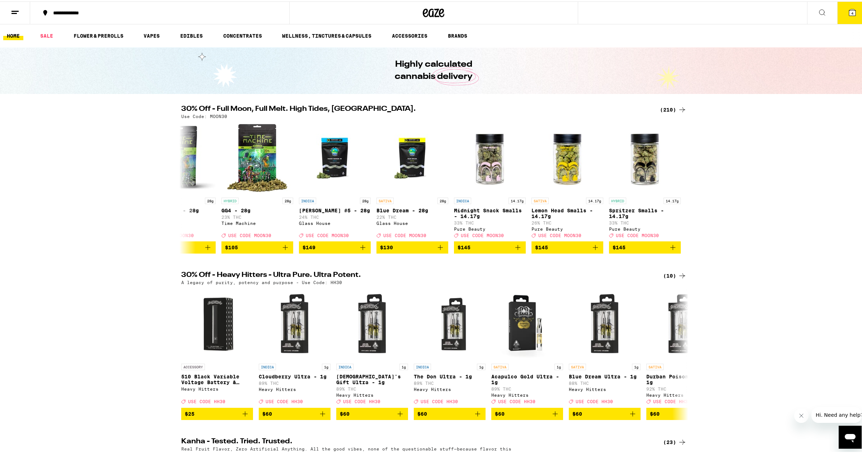
click at [853, 9] on button "4" at bounding box center [852, 11] width 30 height 22
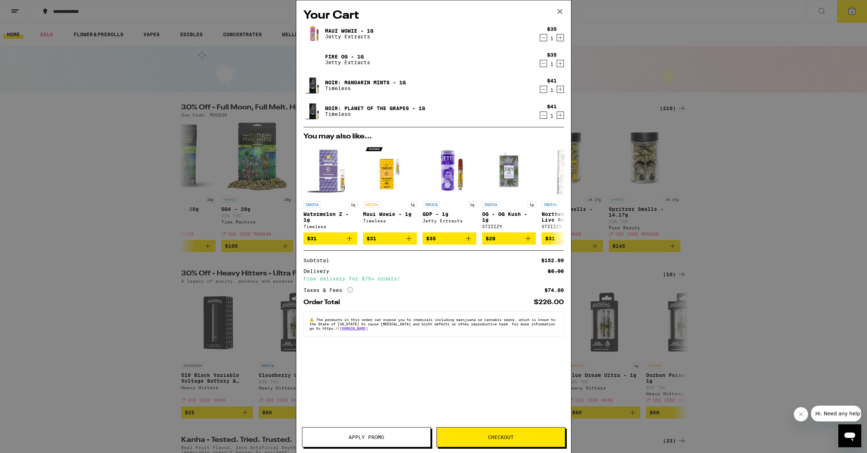
click at [544, 90] on icon "Decrement" at bounding box center [543, 89] width 6 height 9
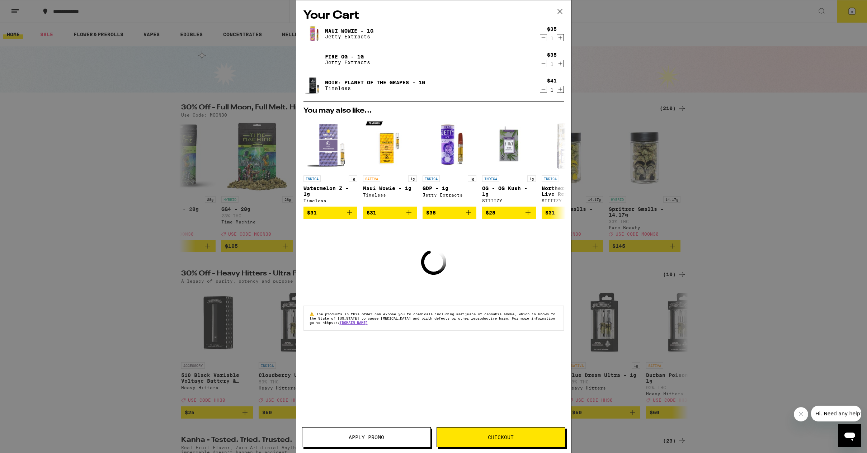
click at [544, 90] on icon "Decrement" at bounding box center [543, 89] width 6 height 9
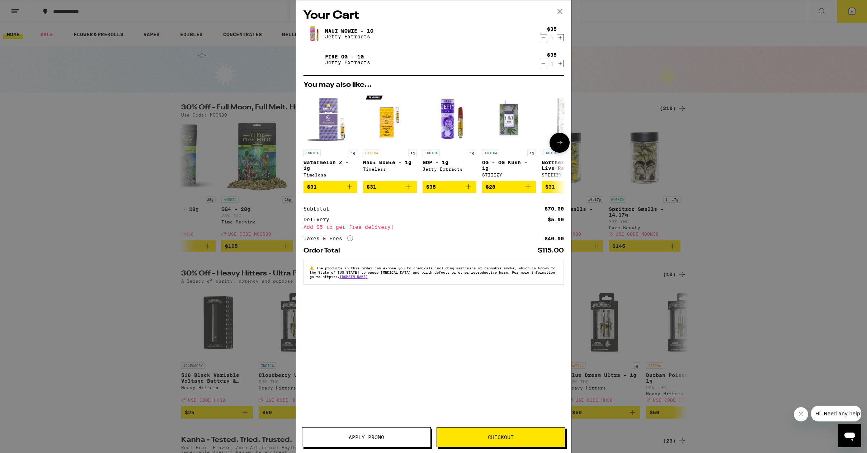
click at [555, 150] on button at bounding box center [560, 143] width 20 height 20
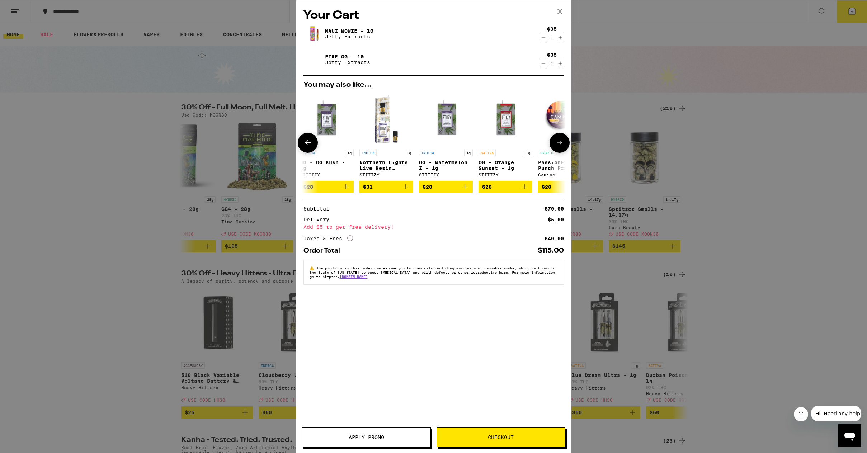
click at [555, 150] on button at bounding box center [560, 143] width 20 height 20
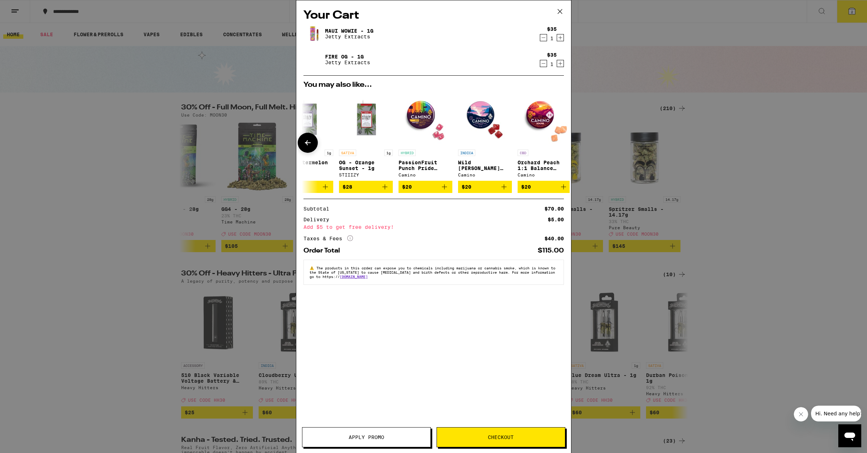
scroll to position [0, 335]
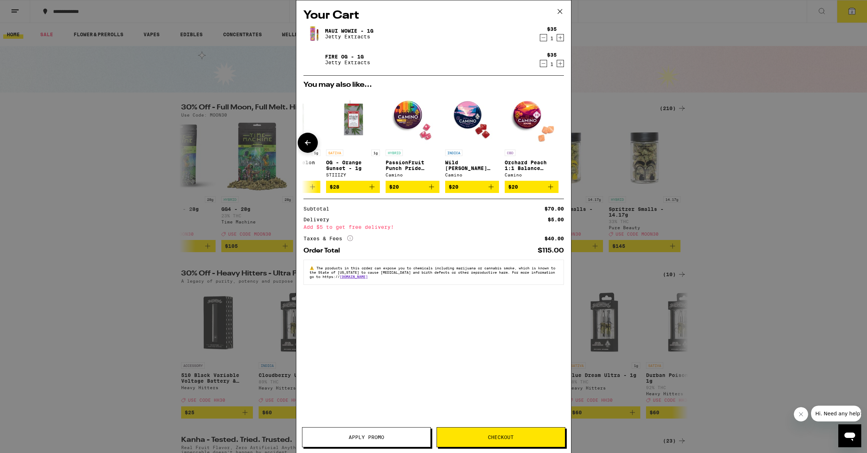
click at [560, 143] on button at bounding box center [560, 143] width 0 height 0
click at [313, 145] on button at bounding box center [308, 143] width 20 height 20
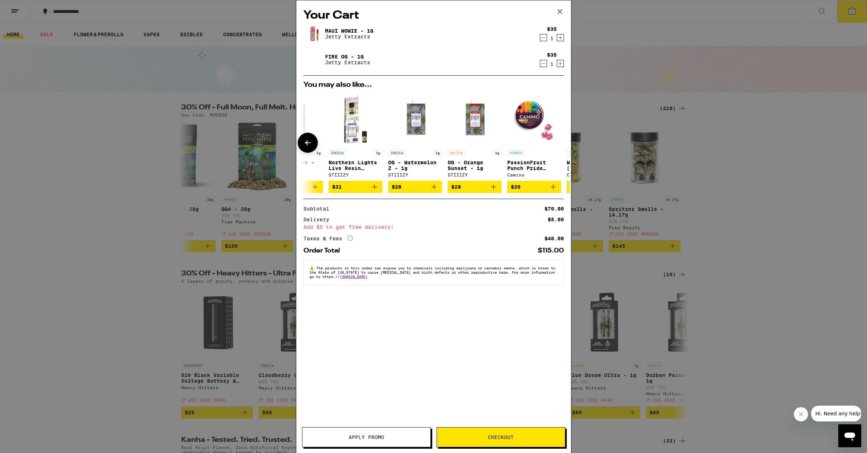
click at [313, 145] on button at bounding box center [308, 143] width 20 height 20
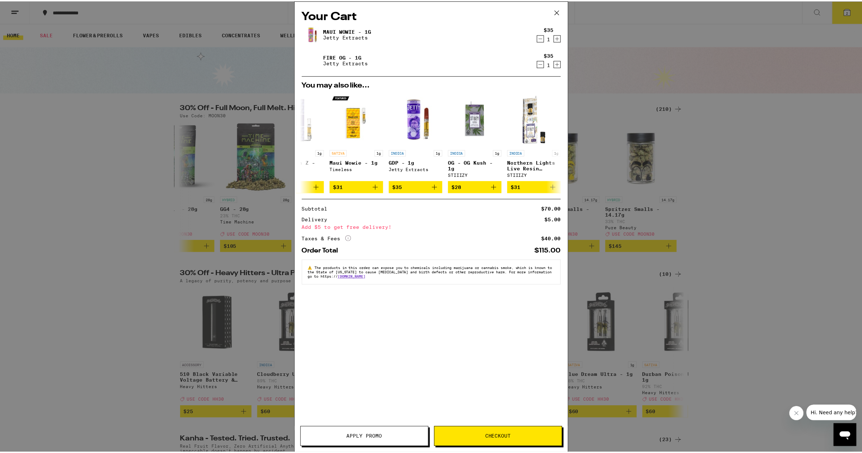
scroll to position [0, 27]
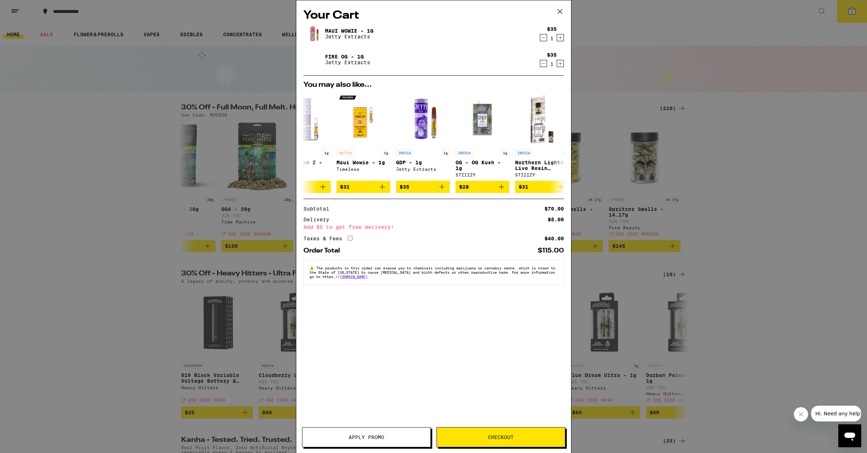
click at [558, 13] on icon at bounding box center [560, 11] width 4 height 4
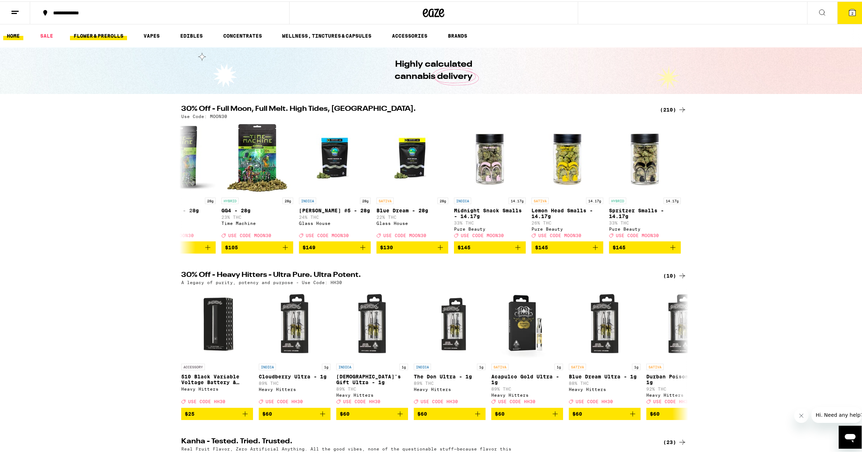
click at [95, 34] on link "FLOWER & PREROLLS" at bounding box center [98, 34] width 57 height 9
click at [121, 36] on link "FLOWER & PREROLLS" at bounding box center [98, 34] width 57 height 9
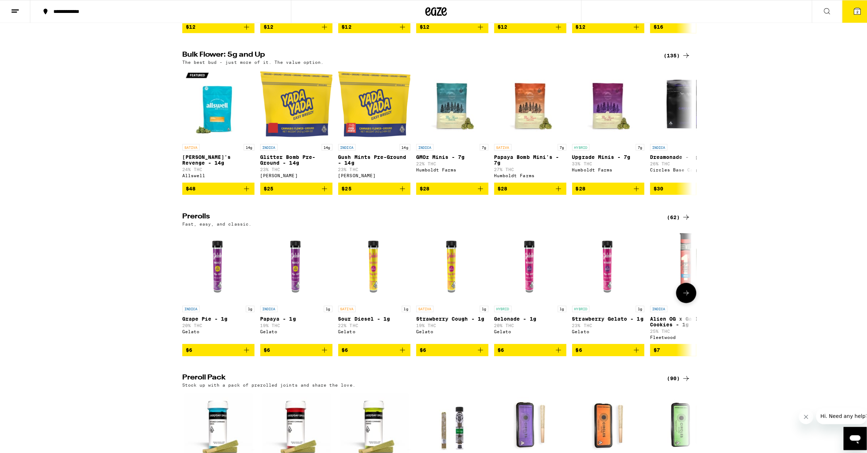
scroll to position [215, 0]
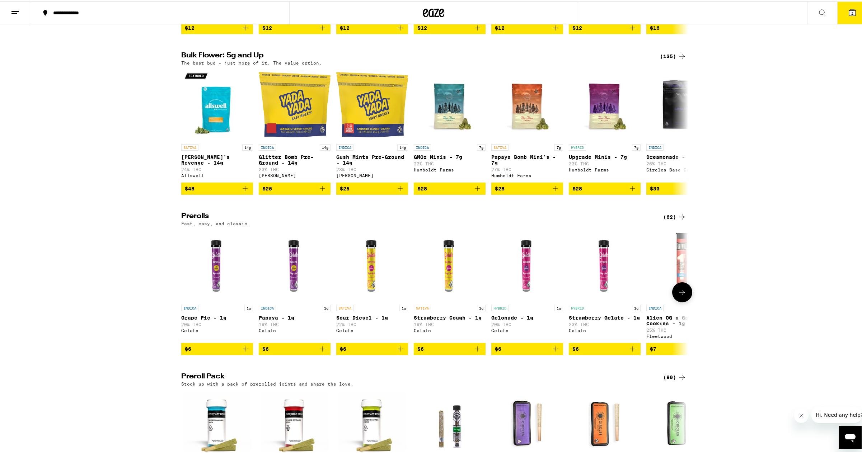
click at [399, 350] on icon "Add to bag" at bounding box center [400, 347] width 5 height 5
click at [852, 17] on button "3" at bounding box center [852, 11] width 30 height 22
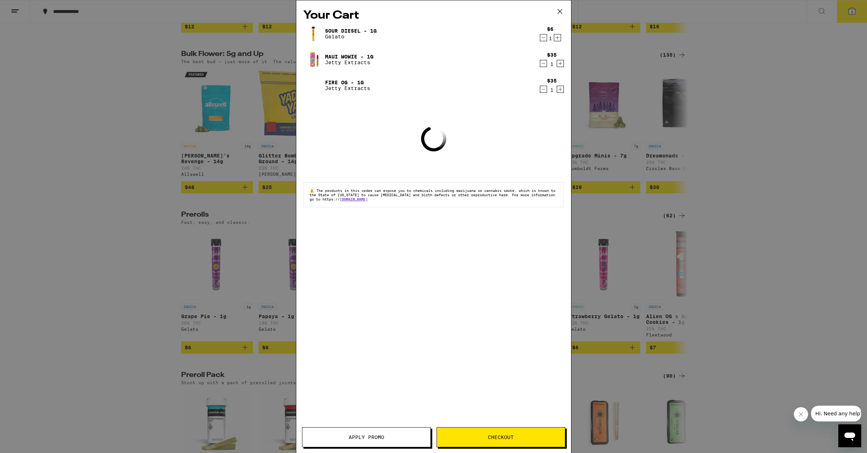
click at [519, 440] on button "Checkout" at bounding box center [501, 437] width 129 height 20
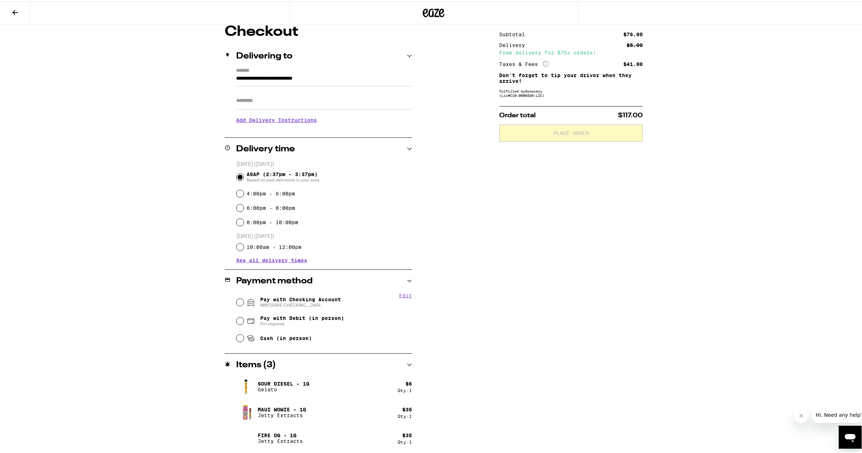
click at [305, 299] on span "Pay with Checking Account WAY2SAVE CHECKING ...2954" at bounding box center [300, 300] width 81 height 11
click at [244, 299] on input "Pay with Checking Account WAY2SAVE CHECKING ...2954" at bounding box center [239, 300] width 7 height 7
radio input "true"
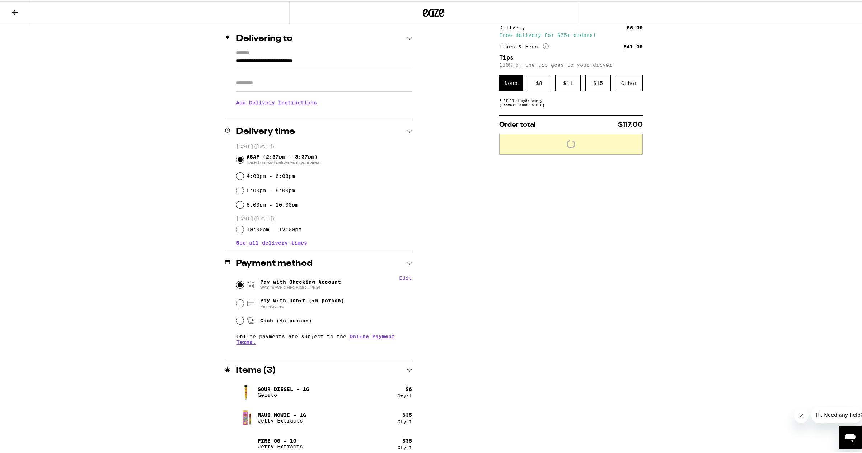
scroll to position [86, 0]
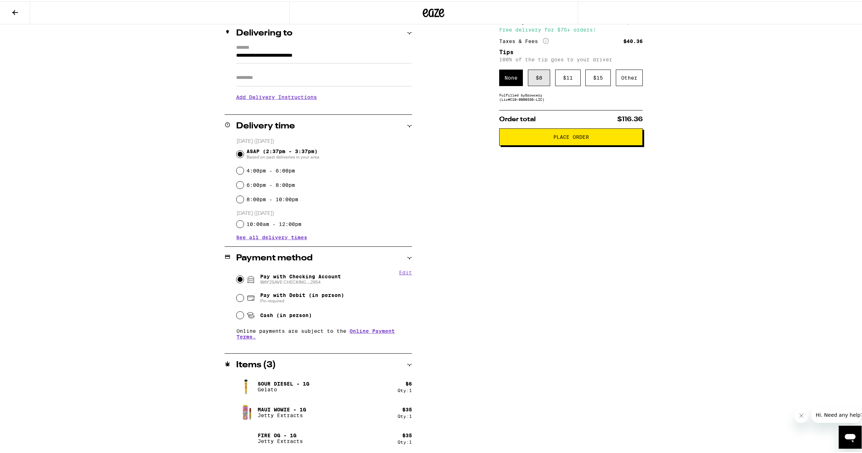
click at [542, 81] on div "$ 8" at bounding box center [539, 76] width 22 height 17
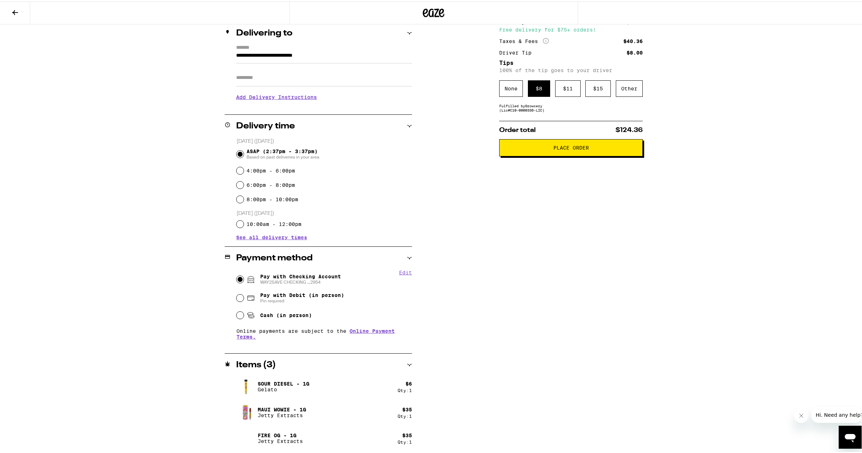
click at [559, 152] on button "Place Order" at bounding box center [571, 146] width 144 height 17
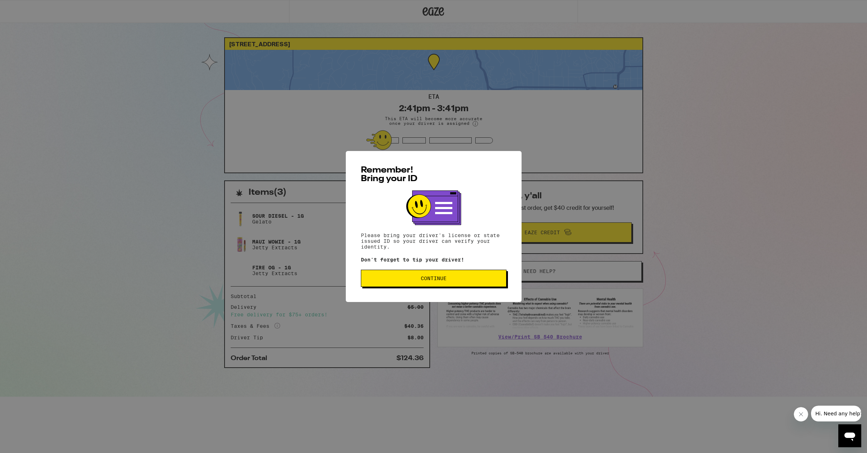
click at [442, 283] on button "Continue" at bounding box center [434, 278] width 146 height 17
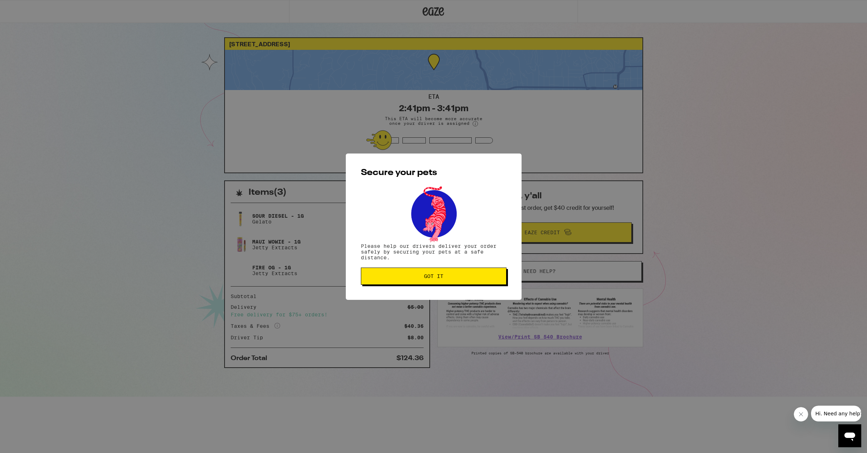
click at [433, 279] on span "Got it" at bounding box center [433, 276] width 19 height 5
